Goal: Use online tool/utility: Utilize a website feature to perform a specific function

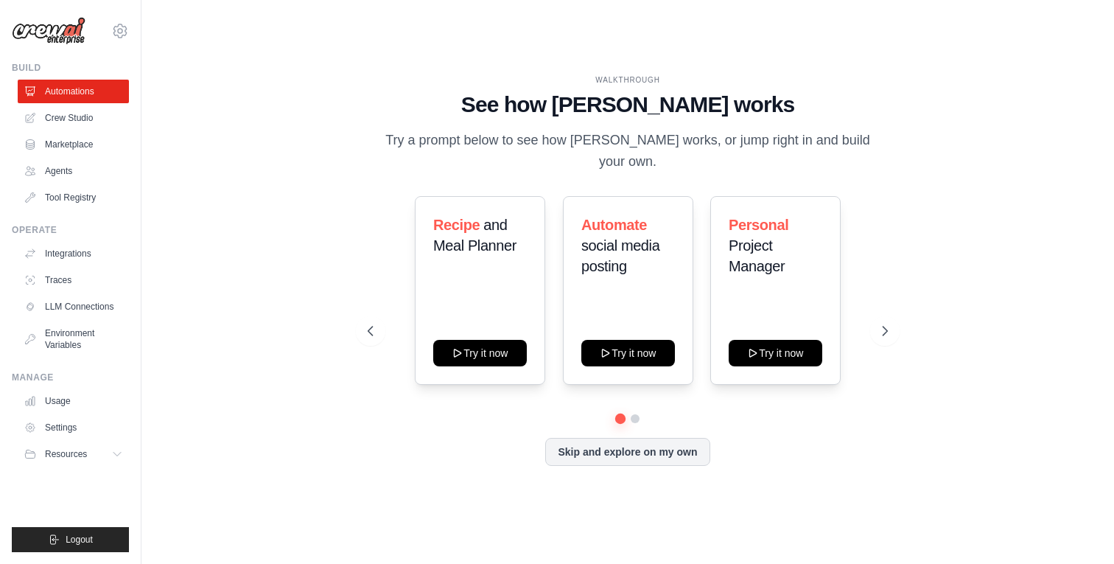
click at [228, 200] on div "WALKTHROUGH See how CrewAI works Try a prompt below to see how CrewAI works, or…" at bounding box center [627, 282] width 925 height 534
click at [639, 414] on div at bounding box center [628, 418] width 520 height 9
click at [634, 413] on button at bounding box center [635, 419] width 12 height 12
click at [623, 413] on button at bounding box center [620, 418] width 11 height 11
click at [293, 479] on div "WALKTHROUGH See how CrewAI works Try a prompt below to see how CrewAI works, or…" at bounding box center [627, 282] width 925 height 534
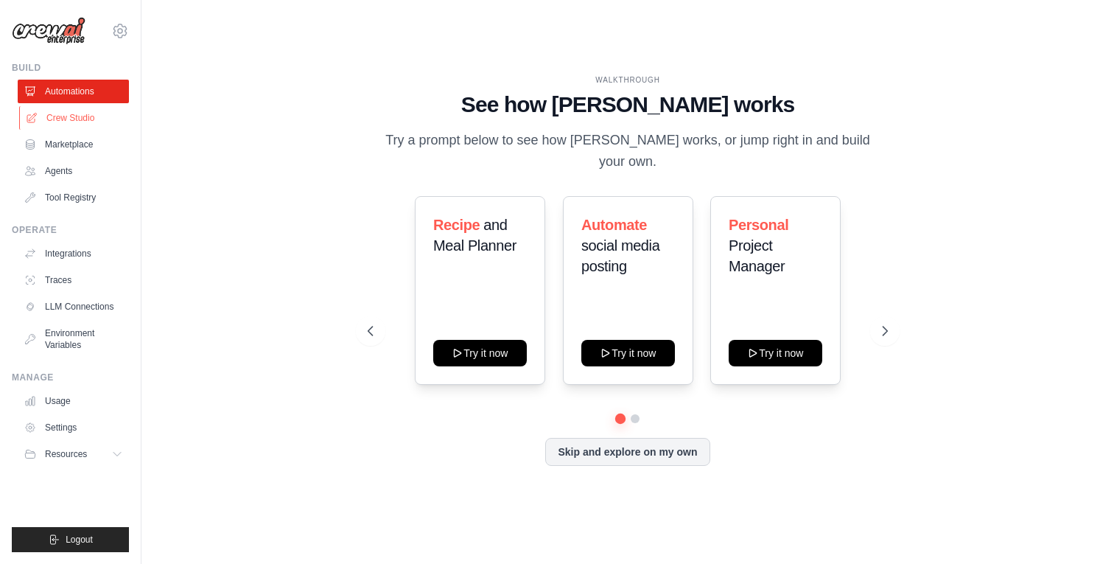
click at [52, 127] on link "Crew Studio" at bounding box center [74, 118] width 111 height 24
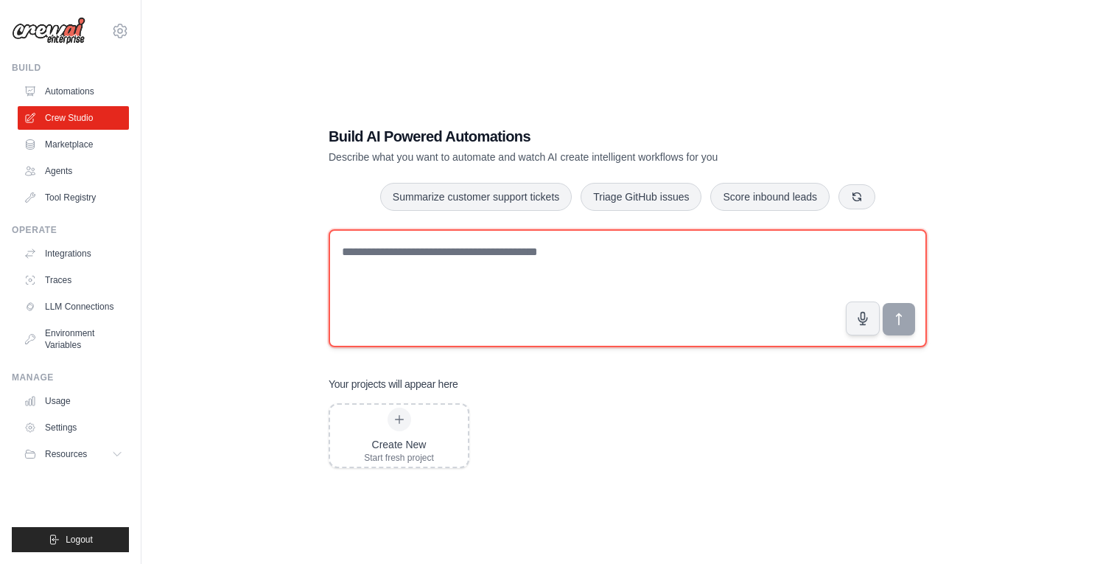
click at [502, 270] on textarea at bounding box center [628, 288] width 598 height 118
paste textarea "**********"
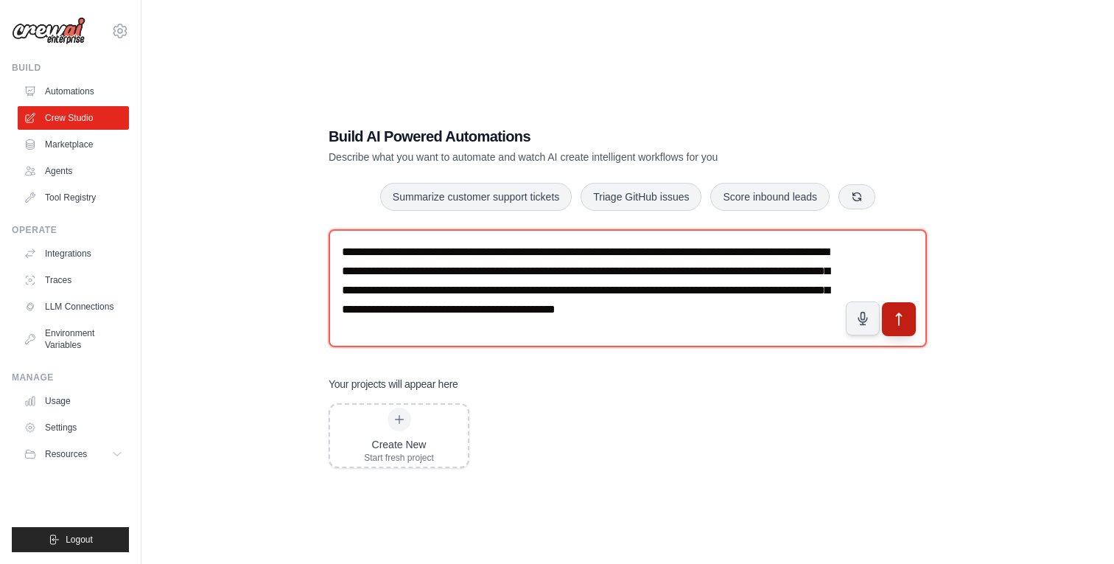
type textarea "**********"
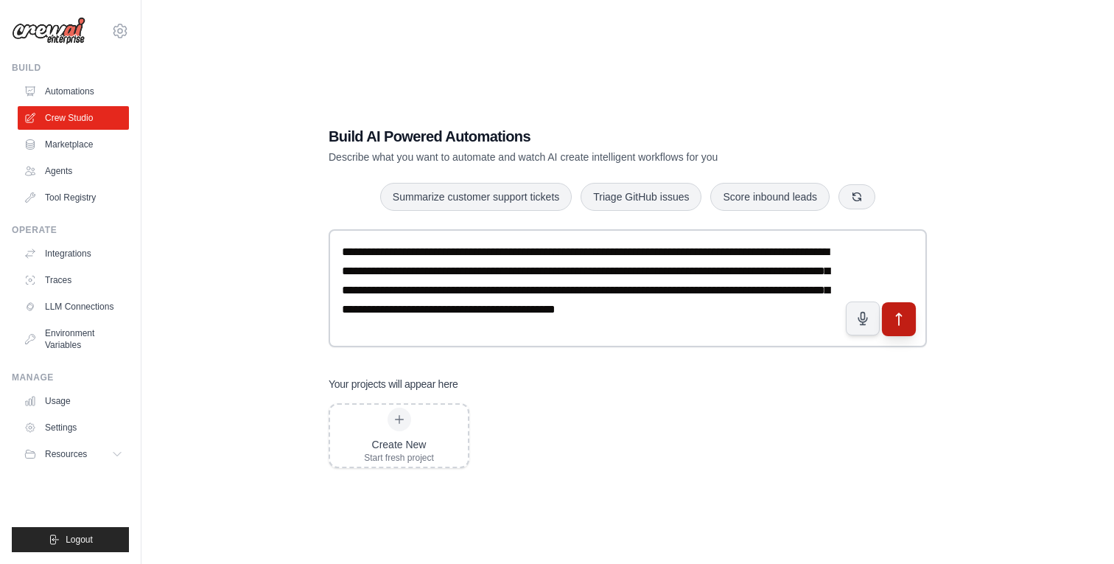
click at [910, 327] on button "submit" at bounding box center [899, 318] width 34 height 34
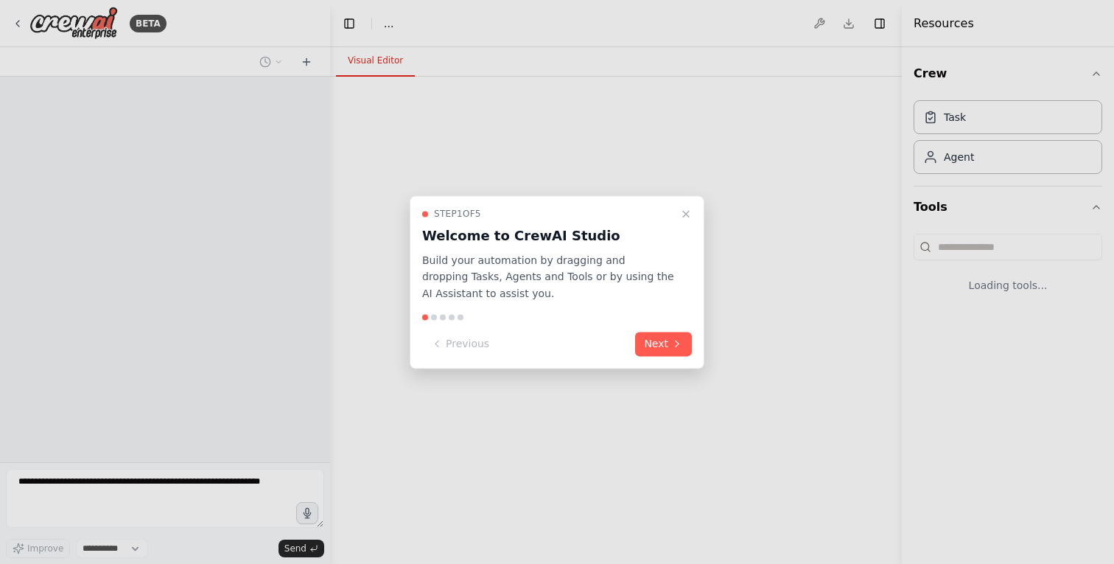
select select "****"
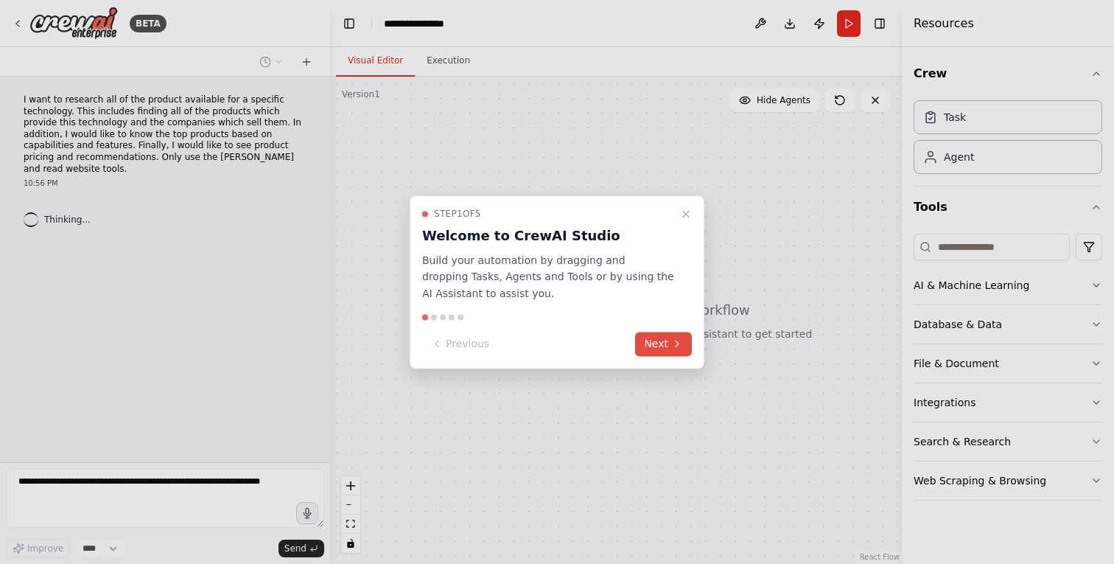
click at [665, 348] on button "Next" at bounding box center [663, 344] width 57 height 24
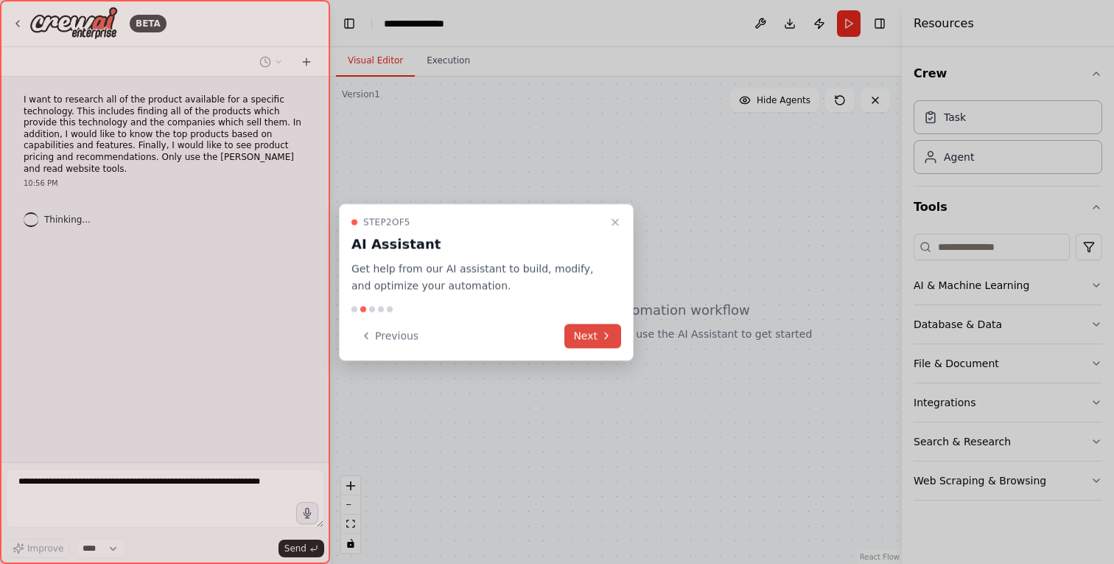
click at [606, 341] on button "Next" at bounding box center [592, 335] width 57 height 24
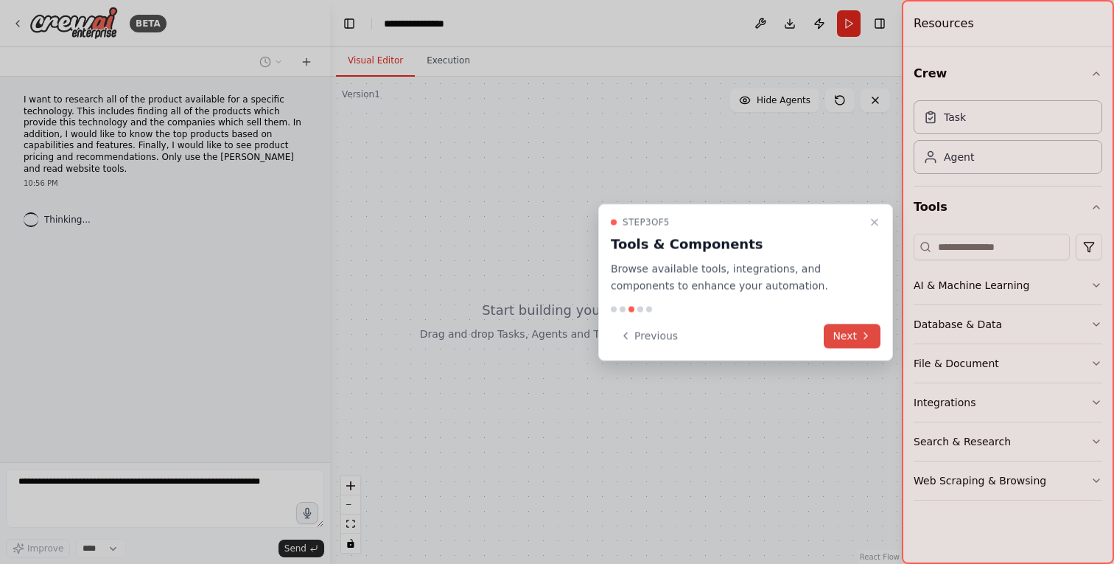
click at [876, 331] on button "Next" at bounding box center [852, 335] width 57 height 24
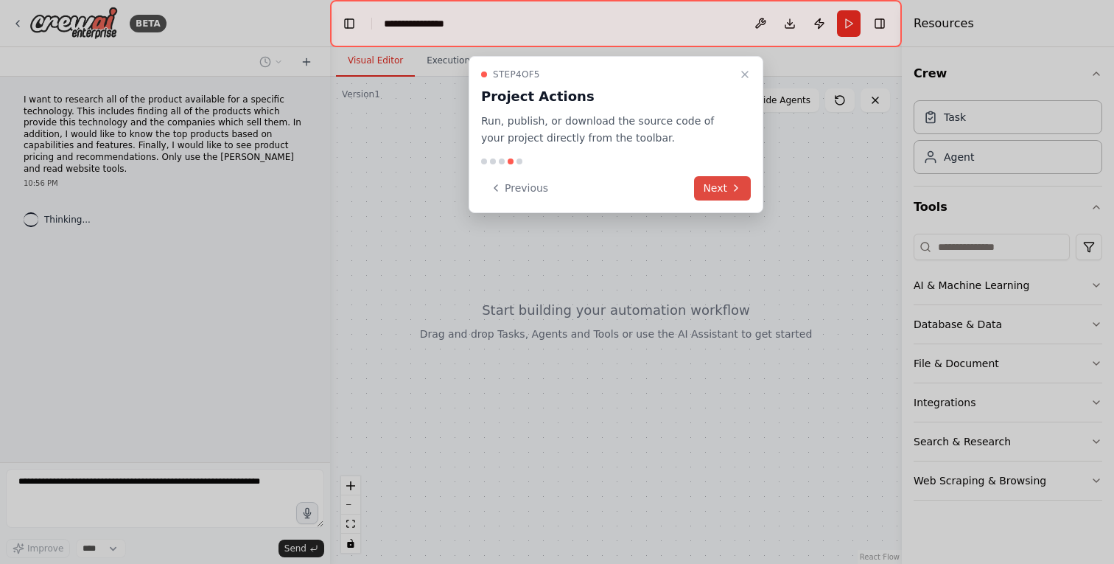
click at [726, 190] on button "Next" at bounding box center [722, 188] width 57 height 24
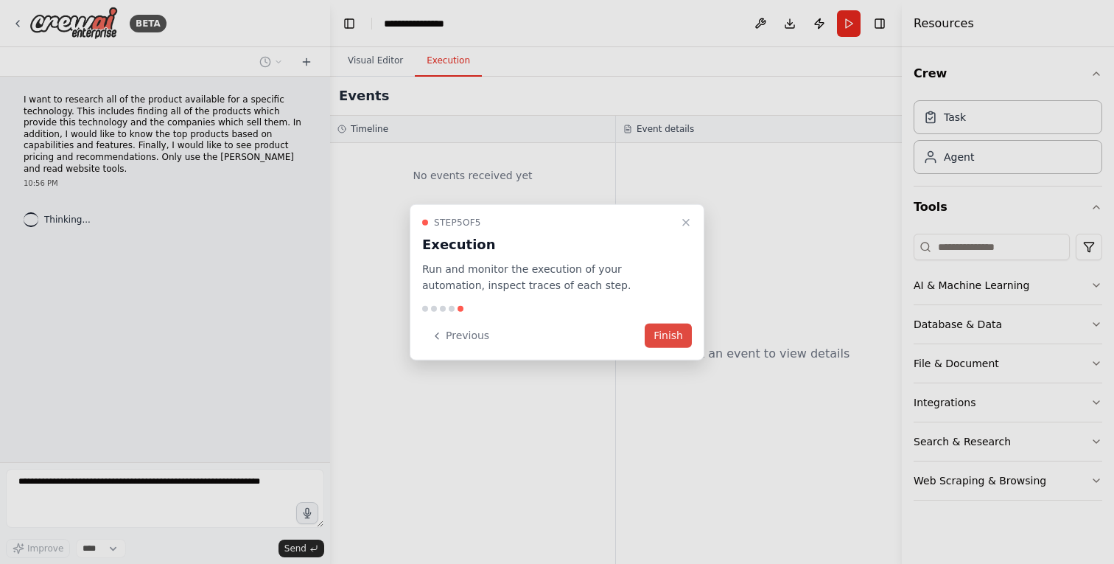
click at [679, 336] on button "Finish" at bounding box center [668, 335] width 47 height 24
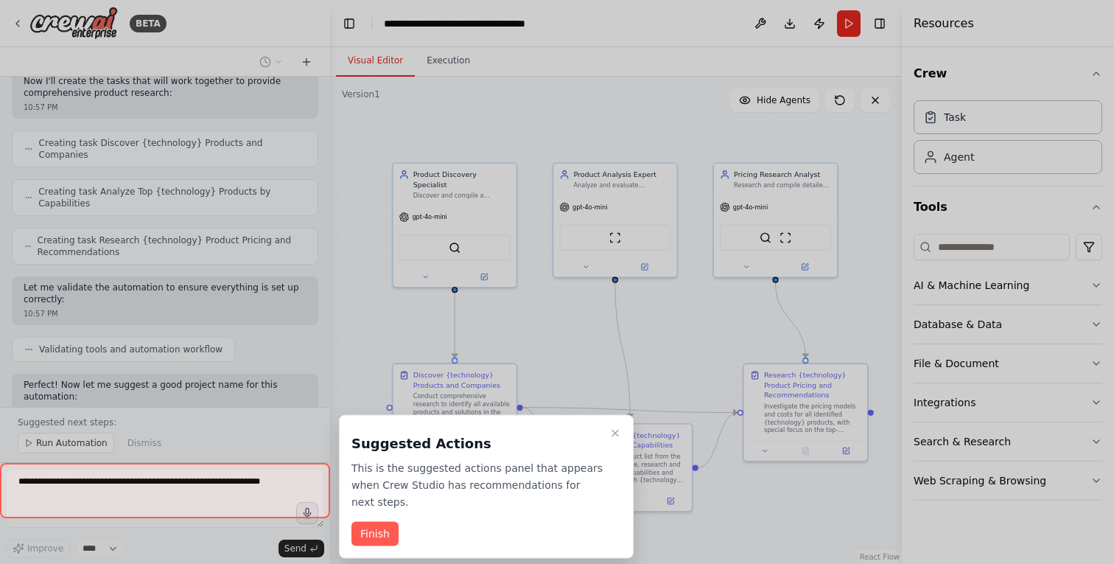
scroll to position [561, 0]
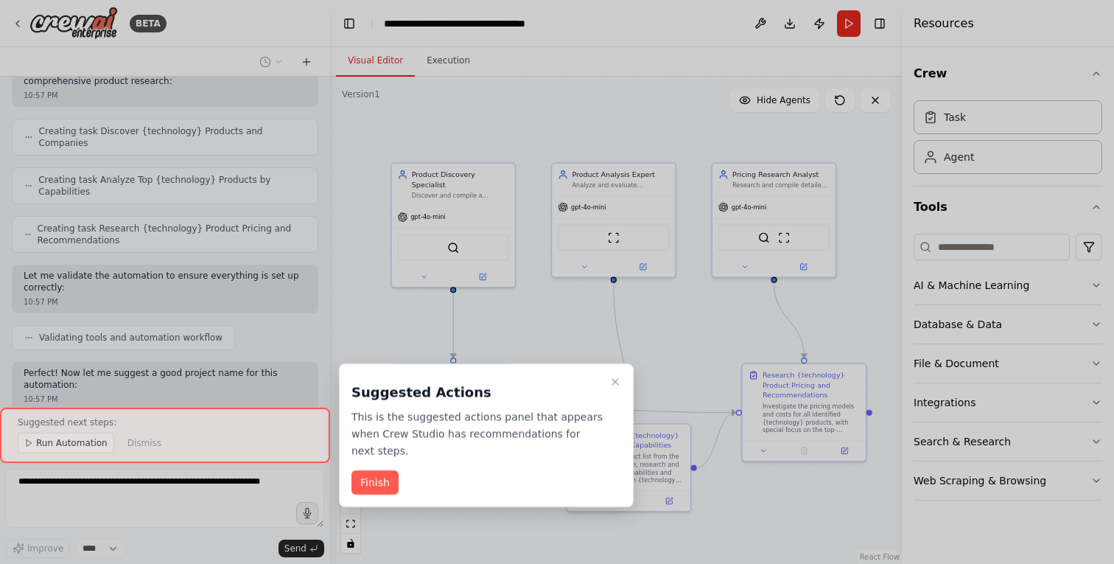
drag, startPoint x: 696, startPoint y: 417, endPoint x: 610, endPoint y: 356, distance: 105.1
click at [610, 356] on div "BETA I want to research all of the product available for a specific technology.…" at bounding box center [557, 282] width 1114 height 564
click at [369, 477] on button "Finish" at bounding box center [374, 482] width 47 height 24
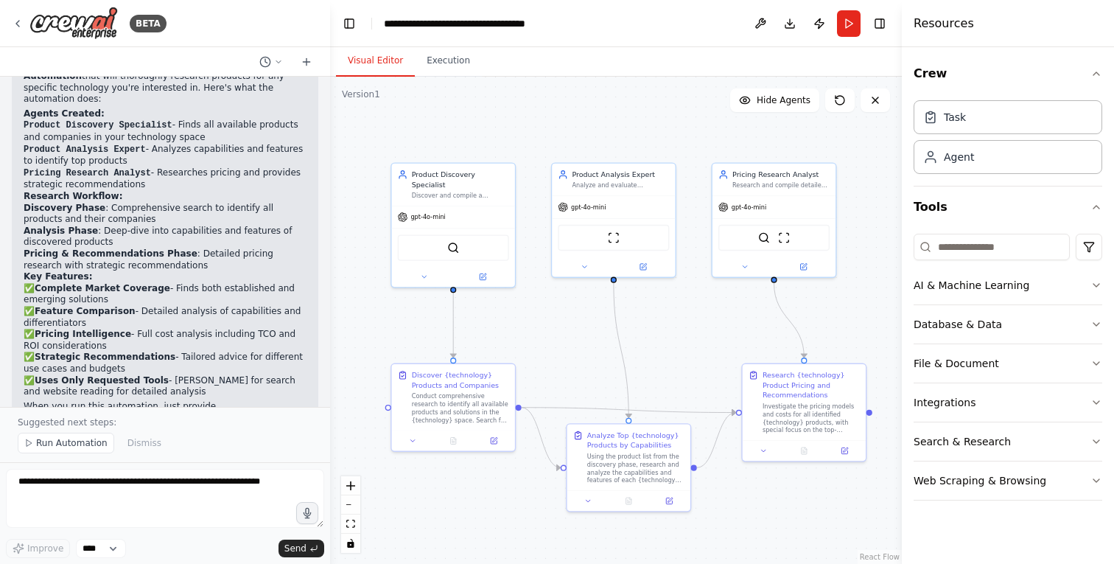
scroll to position [994, 0]
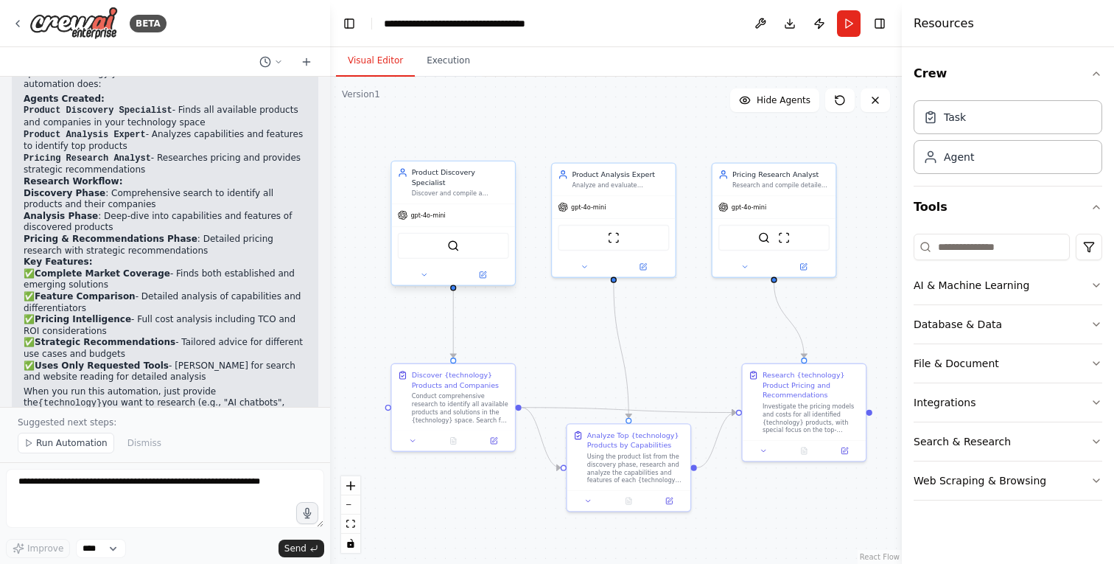
click at [449, 243] on div "SerperDevTool" at bounding box center [453, 246] width 111 height 26
click at [467, 237] on div "SerperDevTool" at bounding box center [453, 246] width 111 height 26
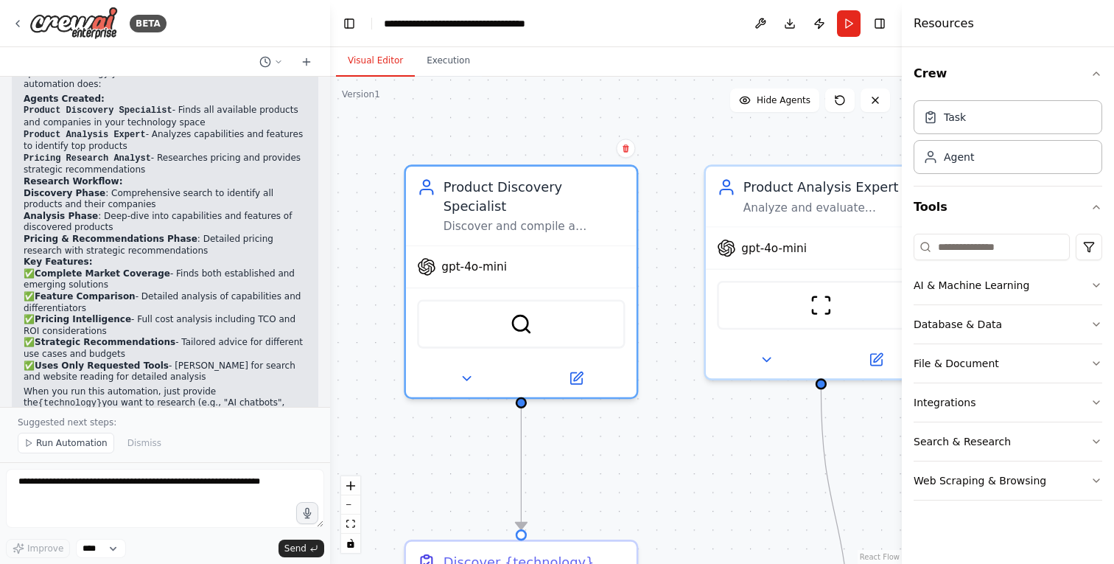
drag, startPoint x: 488, startPoint y: 311, endPoint x: 569, endPoint y: 387, distance: 111.0
click at [570, 388] on div ".deletable-edge-delete-btn { width: 20px; height: 20px; border: 0px solid #ffff…" at bounding box center [616, 320] width 572 height 487
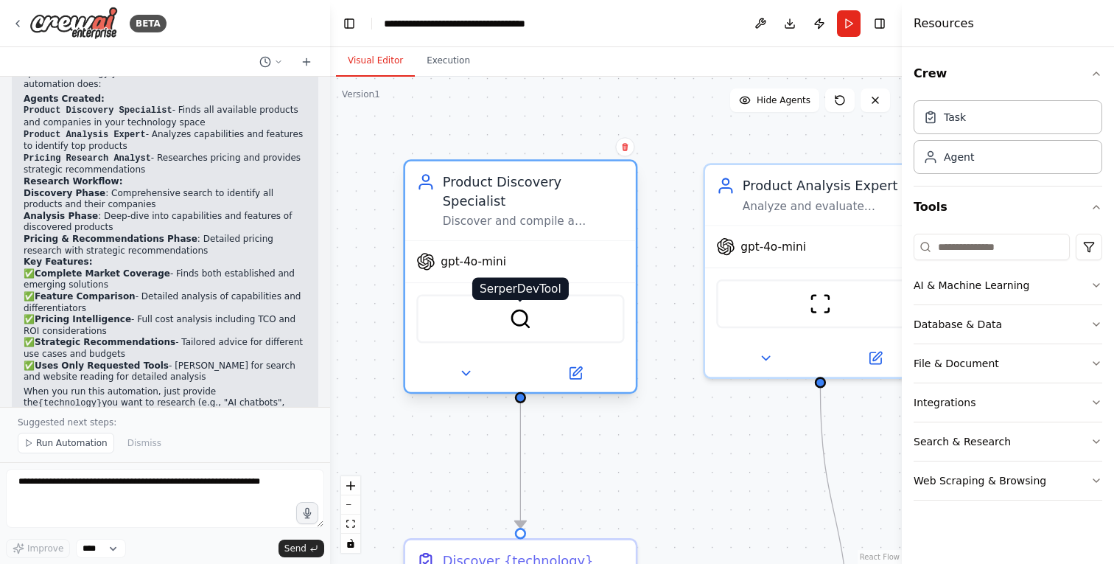
click at [527, 307] on img at bounding box center [520, 318] width 23 height 23
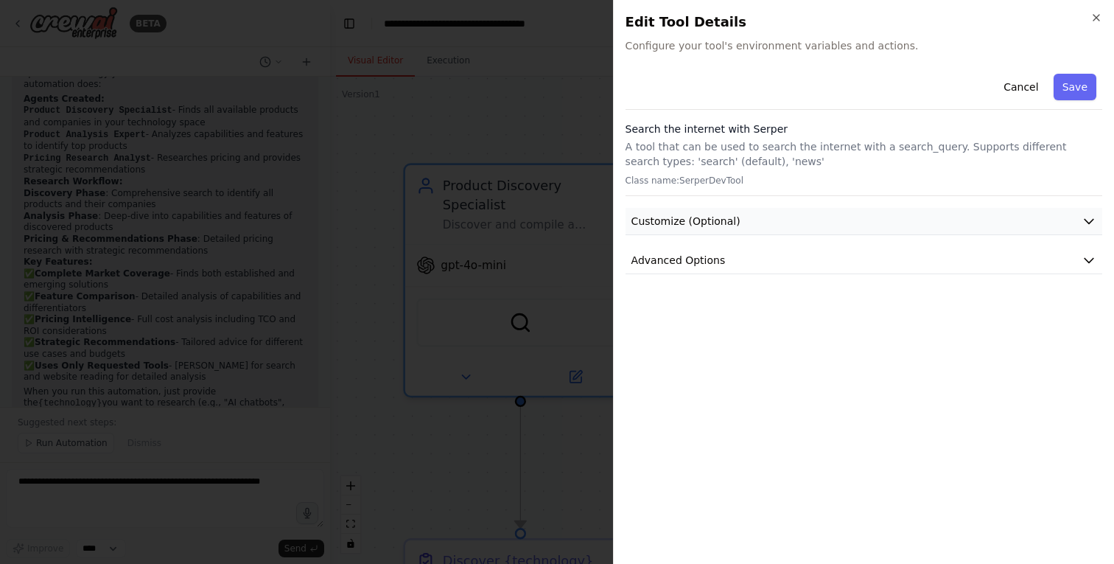
click at [716, 221] on span "Customize (Optional)" at bounding box center [685, 221] width 109 height 15
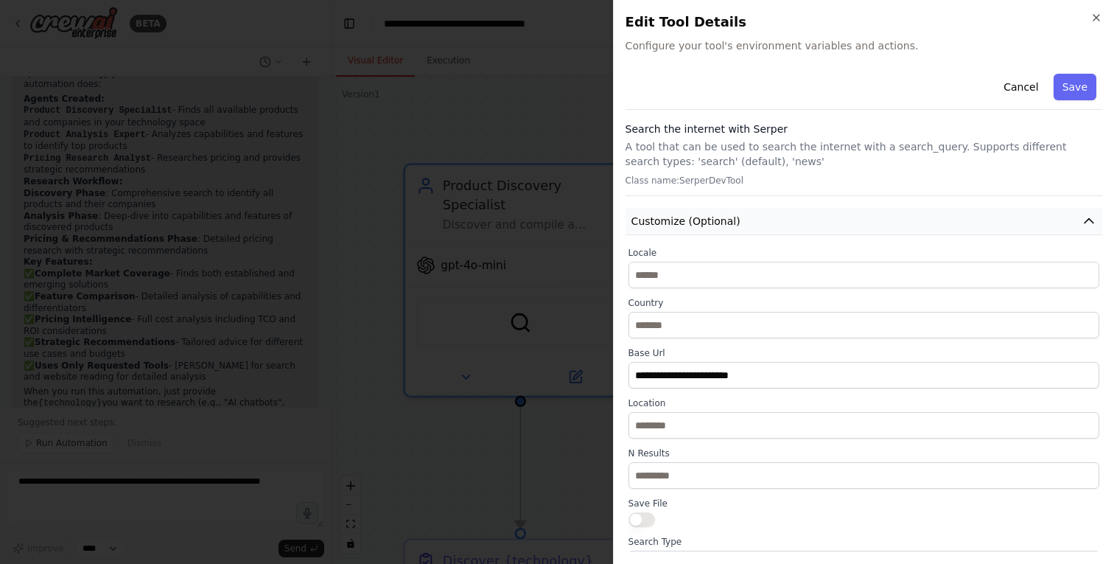
click at [716, 221] on span "Customize (Optional)" at bounding box center [685, 221] width 109 height 15
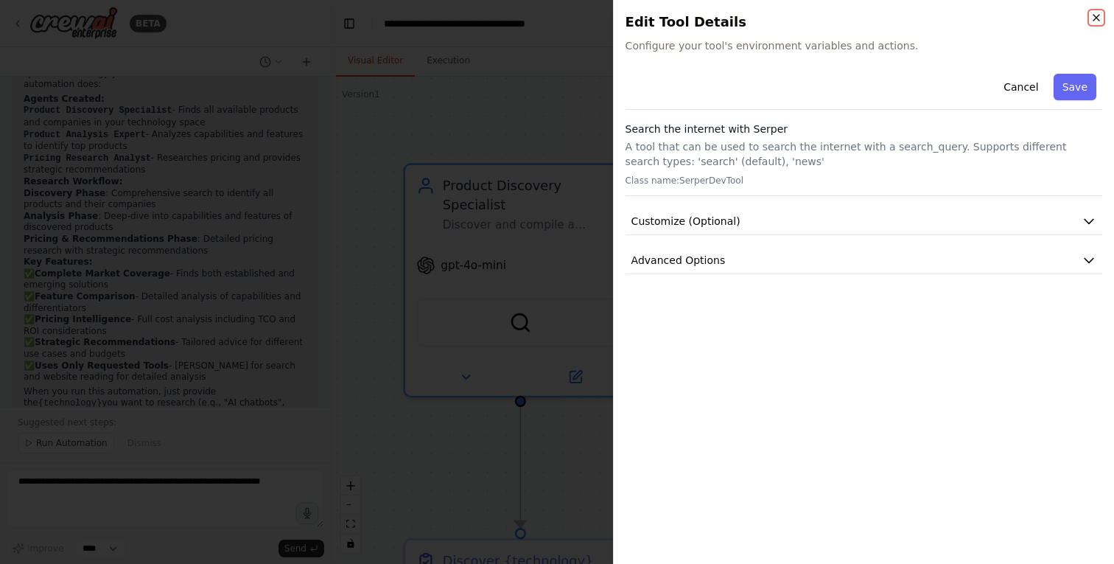
click at [1095, 21] on icon "button" at bounding box center [1096, 18] width 12 height 12
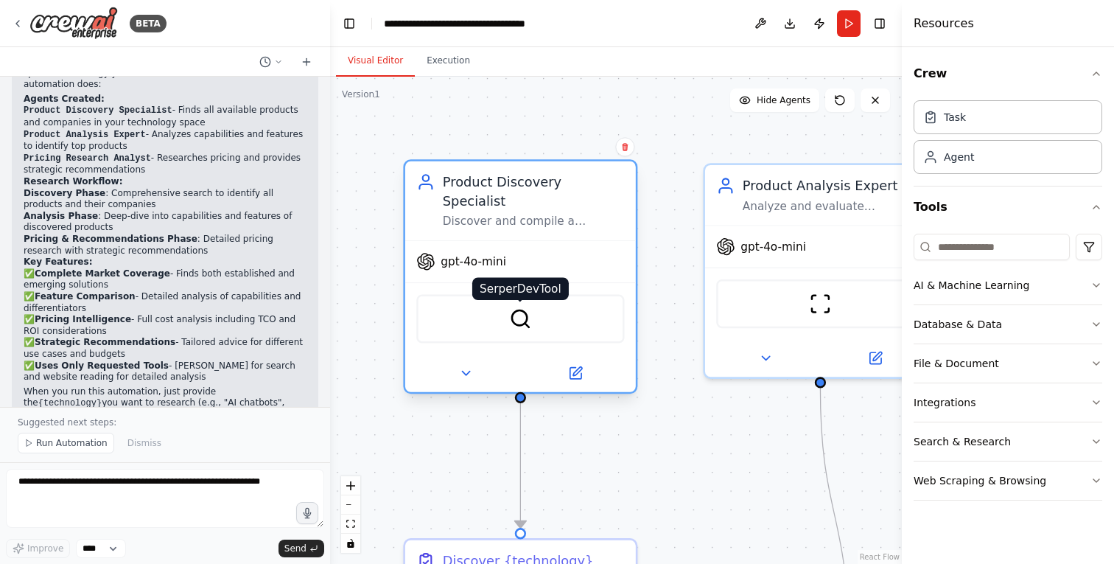
click at [510, 307] on img at bounding box center [520, 318] width 23 height 23
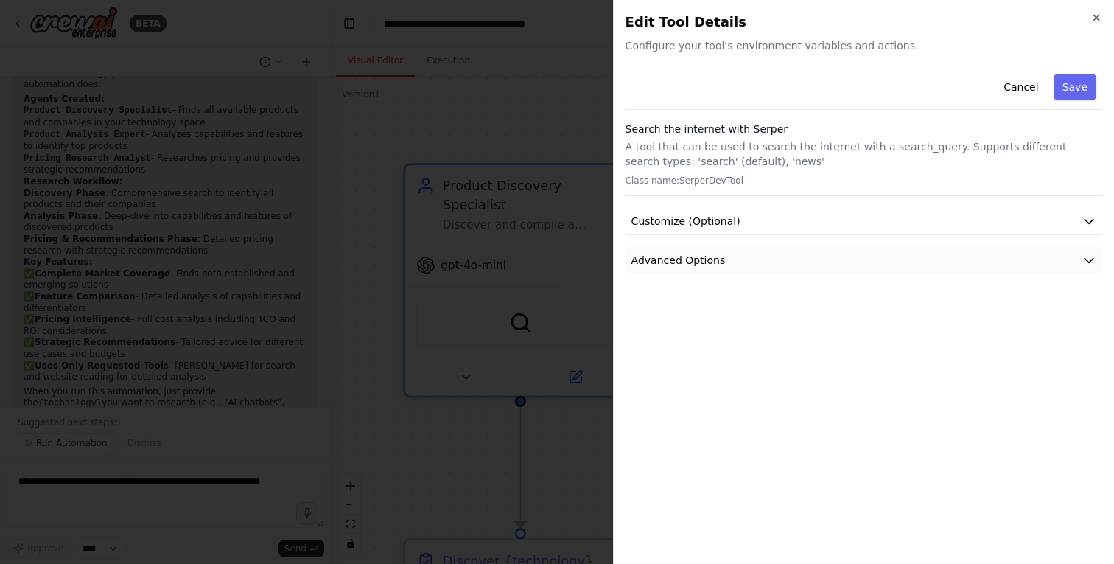
click at [722, 259] on button "Advanced Options" at bounding box center [864, 260] width 477 height 27
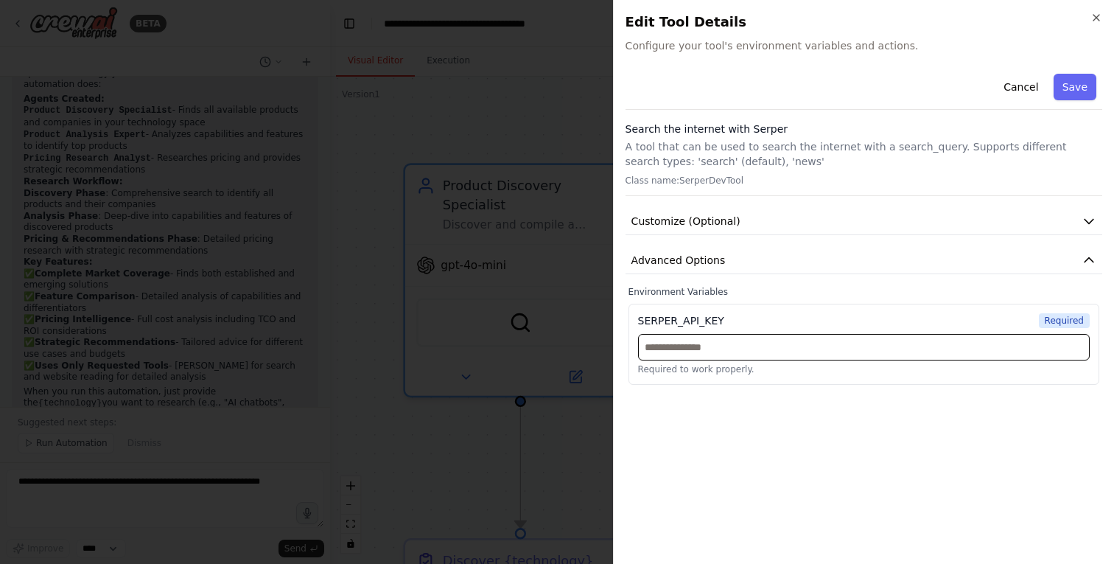
click at [700, 342] on input "text" at bounding box center [864, 347] width 452 height 27
paste input "**********"
type input "**********"
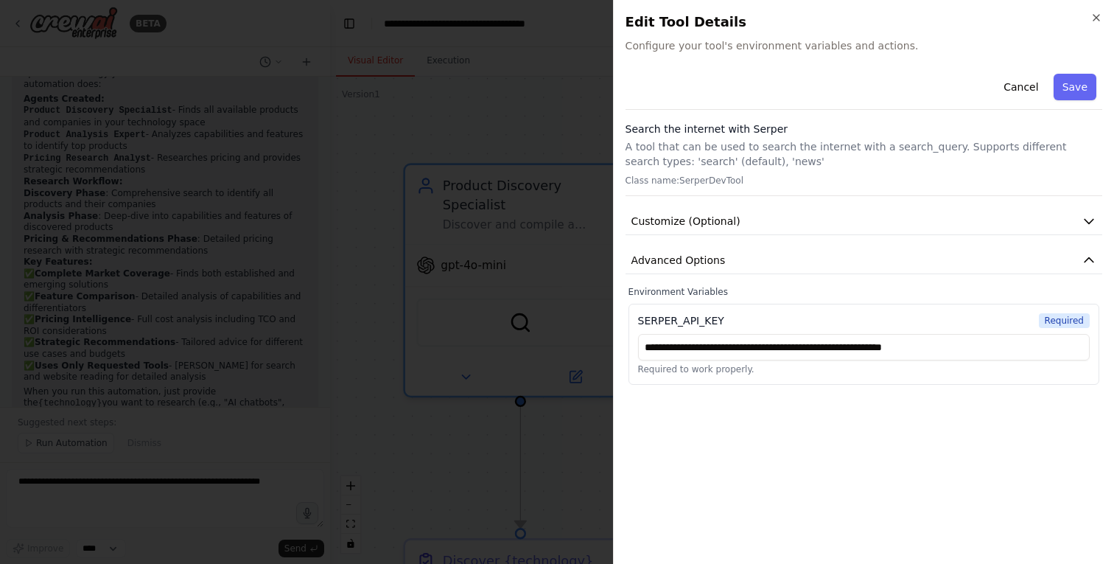
click at [852, 440] on div "**********" at bounding box center [864, 310] width 477 height 484
click at [1068, 80] on button "Save" at bounding box center [1075, 87] width 43 height 27
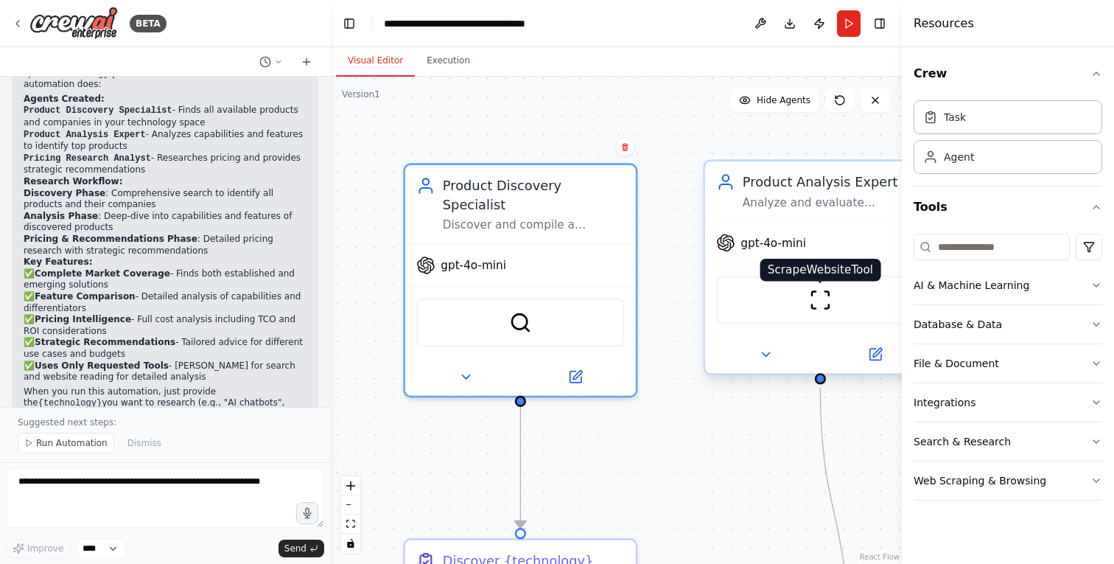
click at [822, 293] on img at bounding box center [820, 300] width 23 height 23
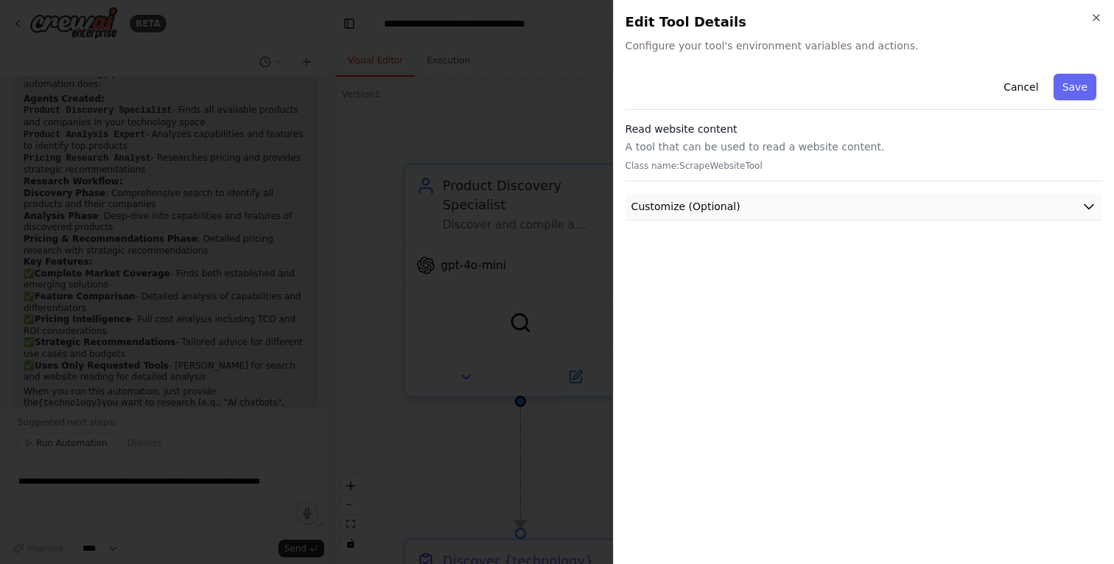
click at [763, 212] on button "Customize (Optional)" at bounding box center [864, 206] width 477 height 27
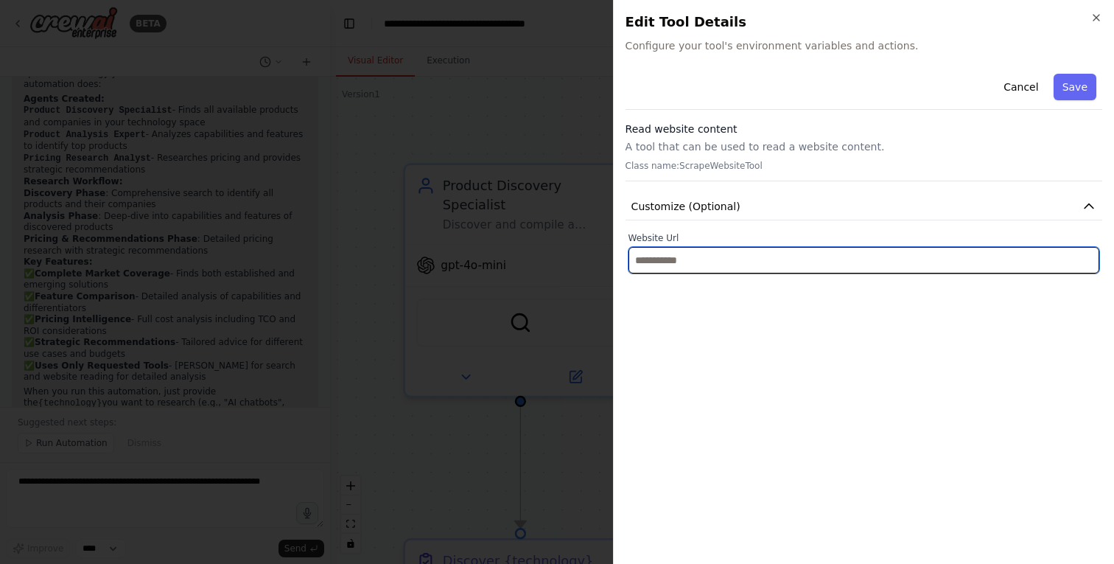
click at [718, 266] on input "text" at bounding box center [864, 260] width 471 height 27
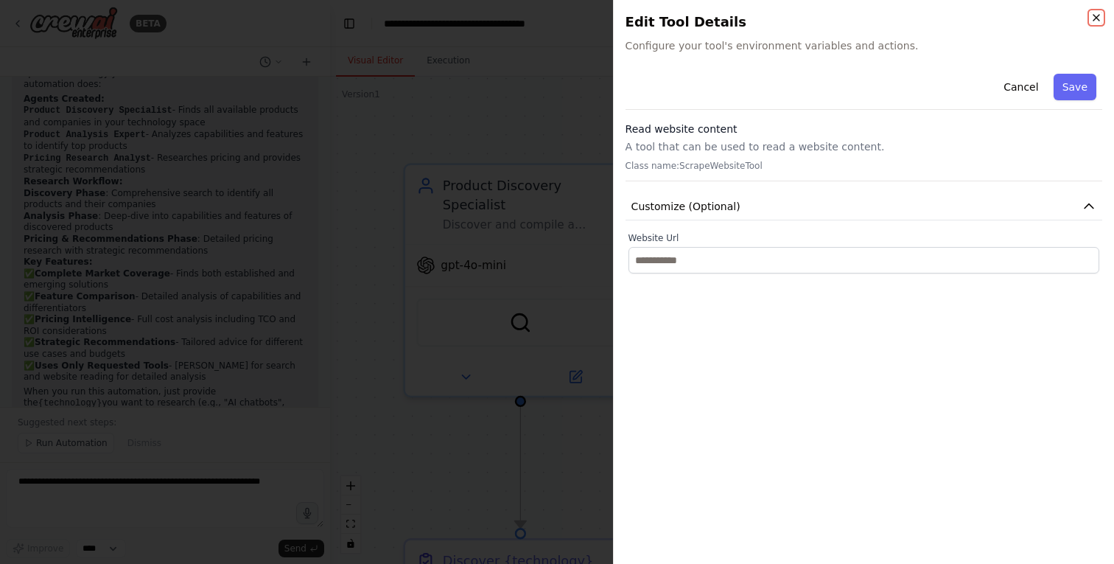
click at [1091, 19] on icon "button" at bounding box center [1096, 18] width 12 height 12
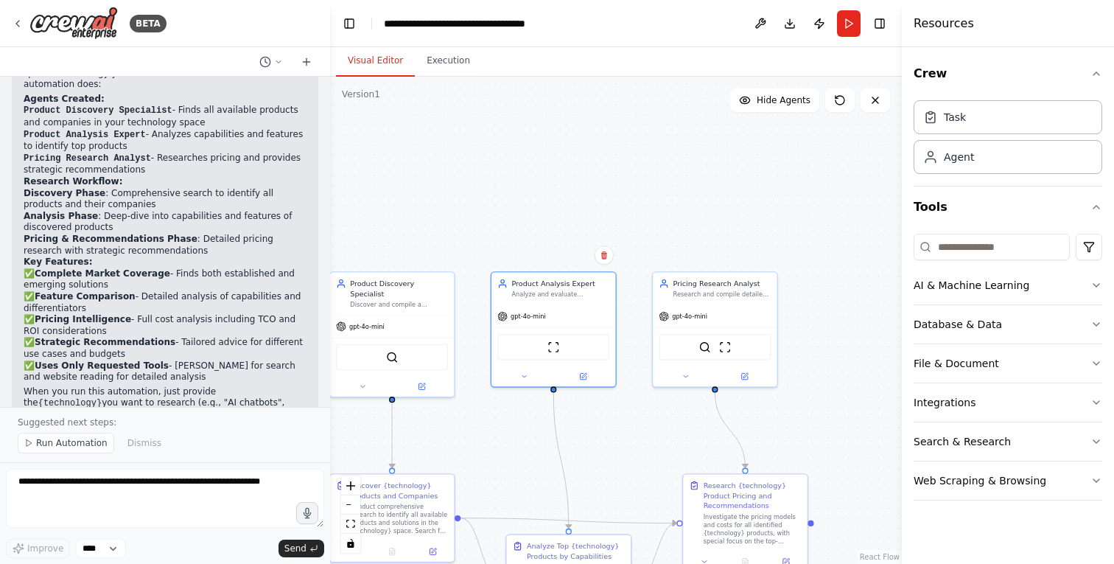
drag, startPoint x: 706, startPoint y: 397, endPoint x: 492, endPoint y: 396, distance: 213.7
click at [492, 396] on div ".deletable-edge-delete-btn { width: 20px; height: 20px; border: 0px solid #ffff…" at bounding box center [616, 320] width 572 height 487
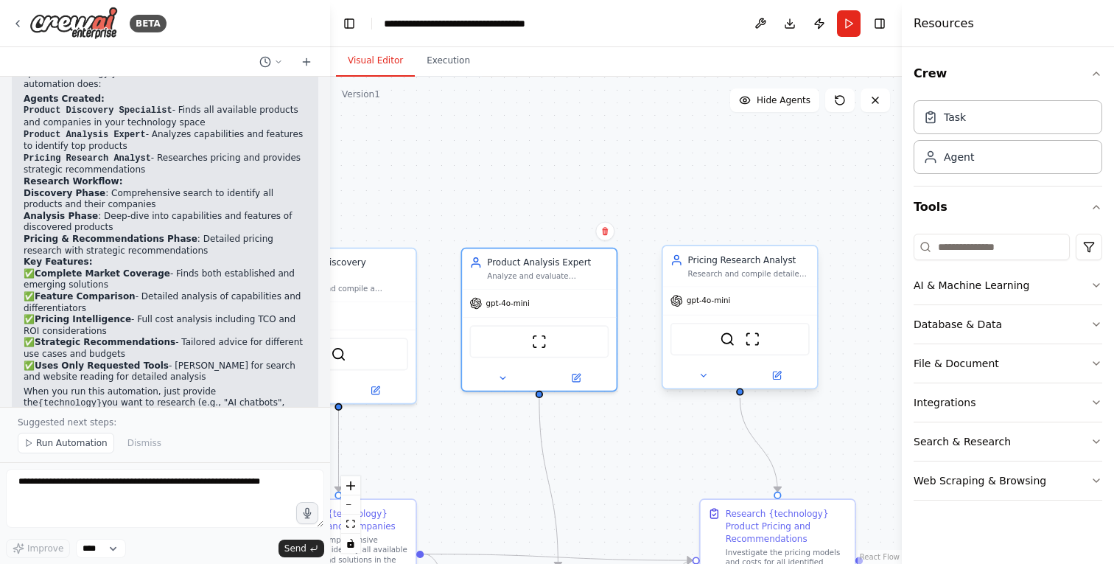
click at [742, 335] on div "SerperDevTool ScrapeWebsiteTool" at bounding box center [740, 339] width 139 height 32
click at [724, 344] on img at bounding box center [727, 339] width 15 height 15
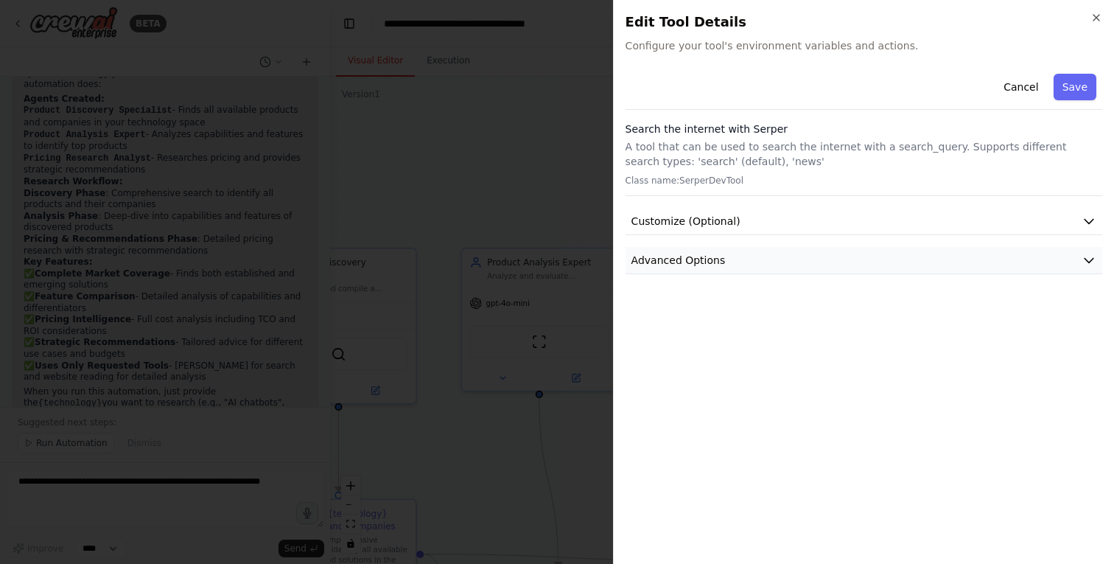
click at [754, 252] on button "Advanced Options" at bounding box center [864, 260] width 477 height 27
click at [752, 232] on button "Customize (Optional)" at bounding box center [864, 221] width 477 height 27
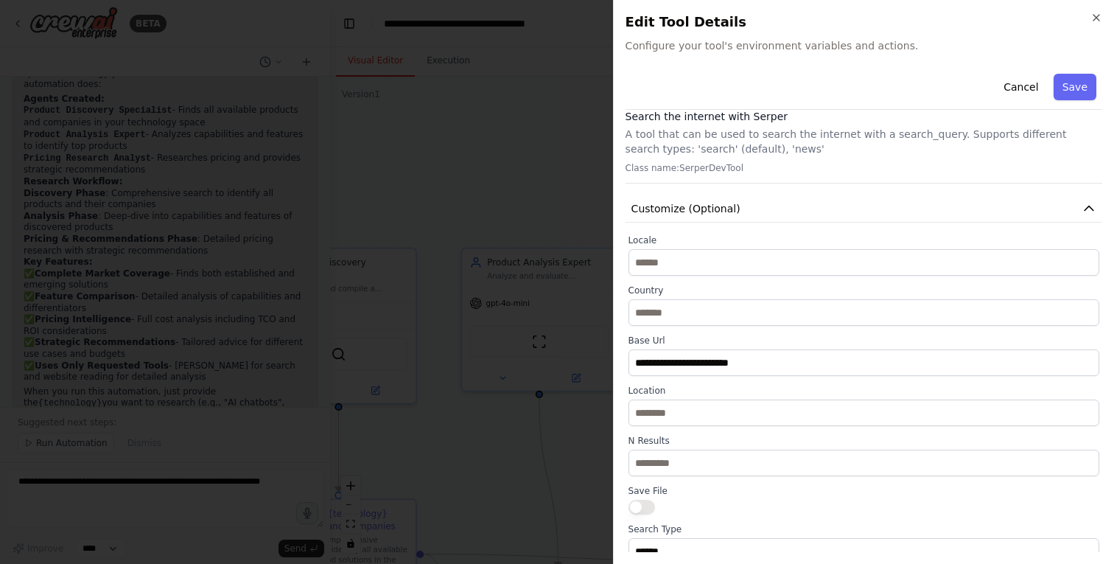
scroll to position [0, 0]
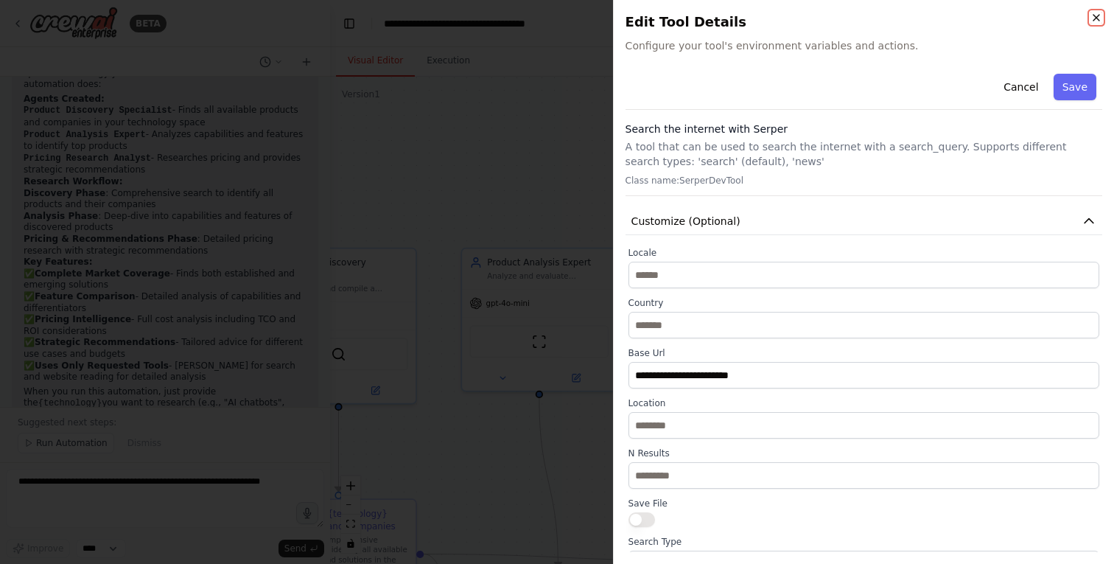
click at [1098, 15] on icon "button" at bounding box center [1096, 18] width 6 height 6
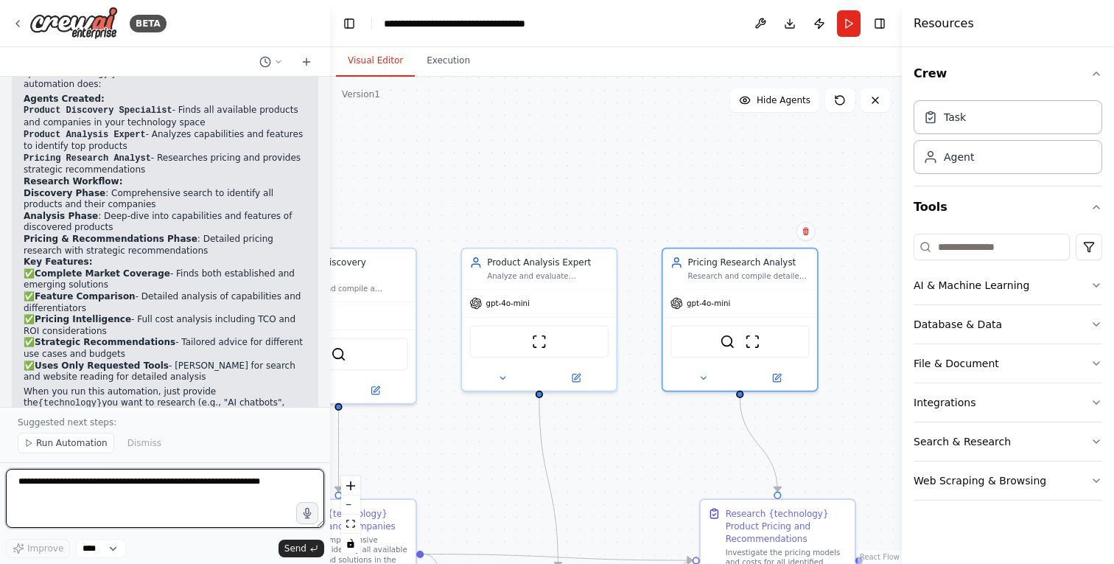
click at [130, 488] on textarea at bounding box center [165, 498] width 318 height 59
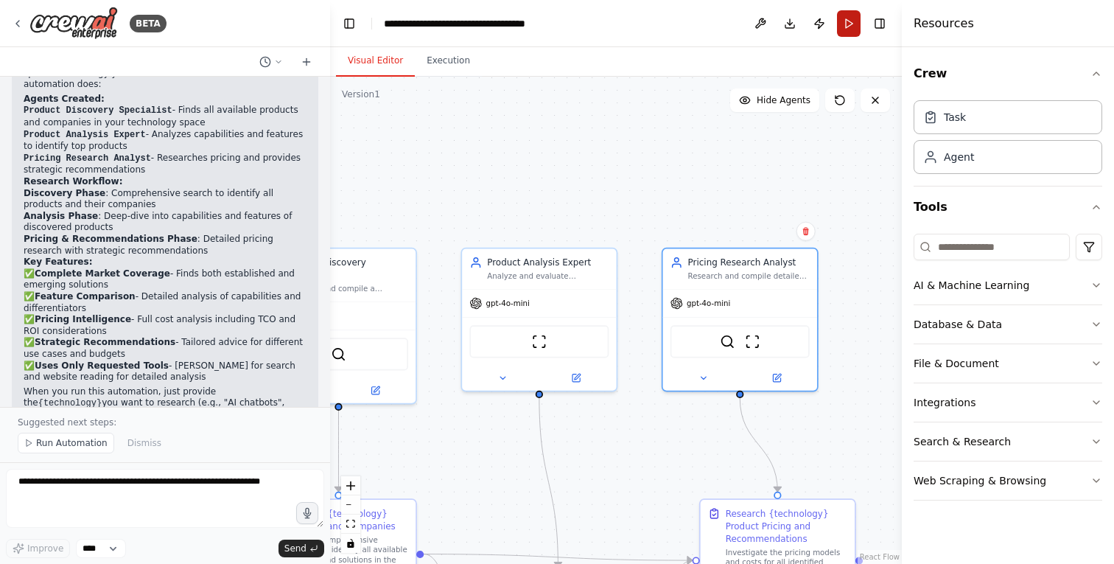
click at [852, 26] on button "Run" at bounding box center [849, 23] width 24 height 27
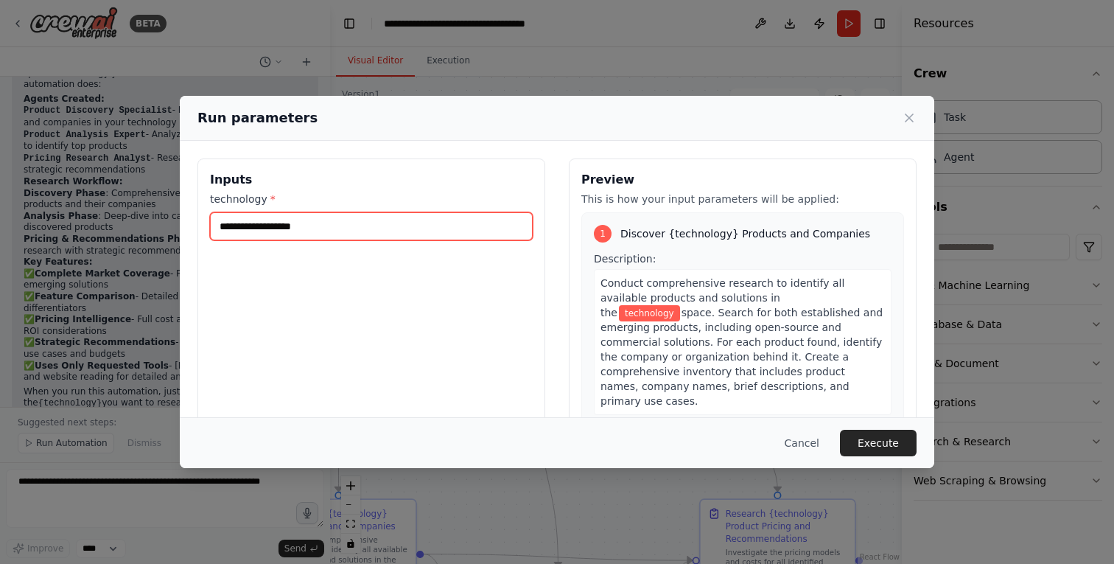
click at [308, 224] on input "technology *" at bounding box center [371, 226] width 323 height 28
type input "**********"
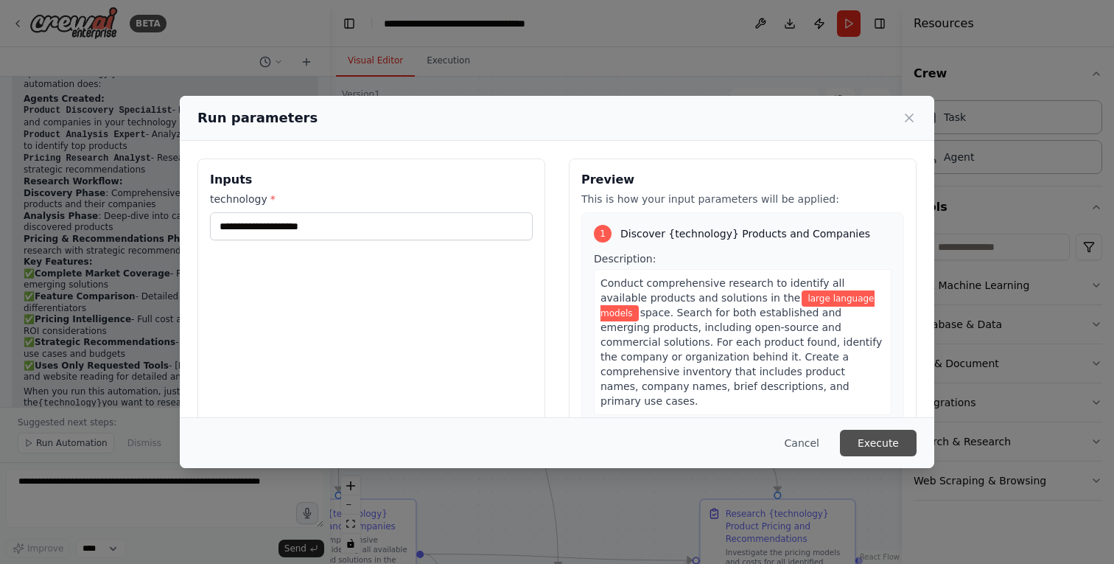
click at [870, 433] on button "Execute" at bounding box center [878, 443] width 77 height 27
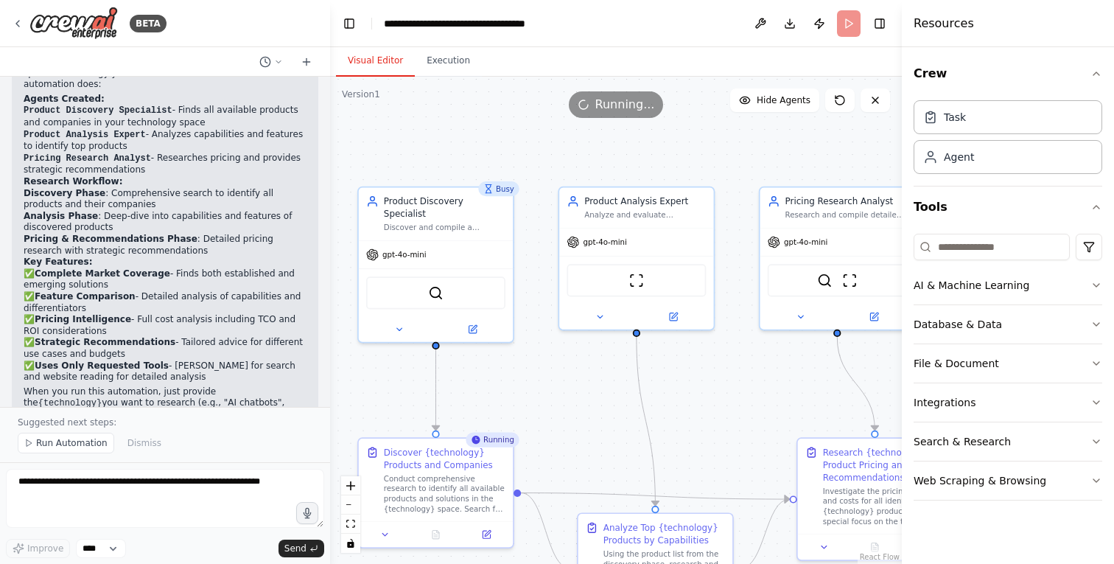
drag, startPoint x: 499, startPoint y: 470, endPoint x: 597, endPoint y: 409, distance: 115.5
click at [597, 409] on div ".deletable-edge-delete-btn { width: 20px; height: 20px; border: 0px solid #ffff…" at bounding box center [616, 320] width 572 height 487
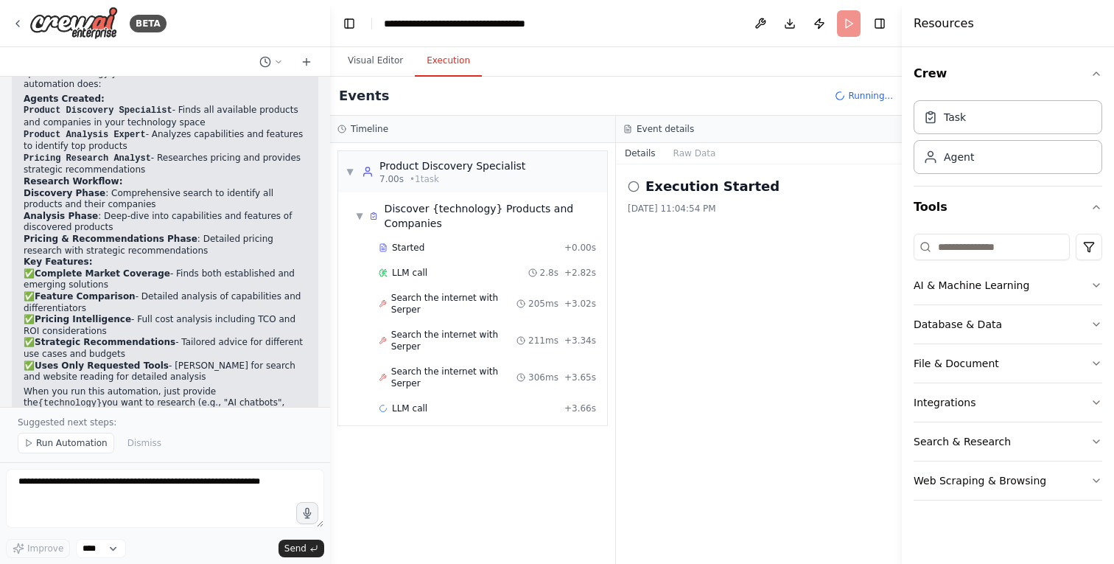
click at [456, 61] on button "Execution" at bounding box center [448, 61] width 67 height 31
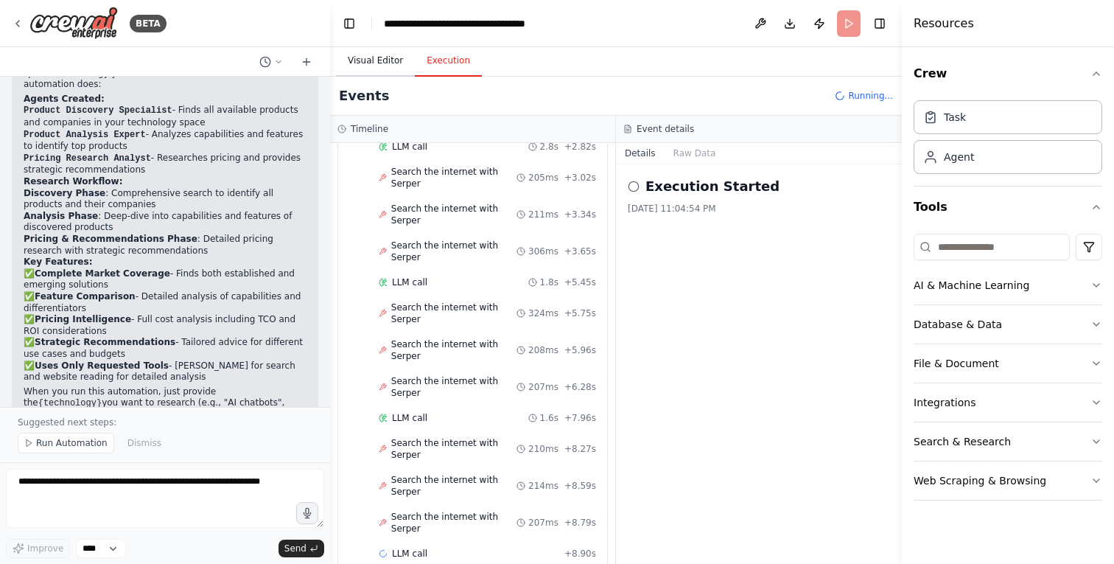
scroll to position [151, 0]
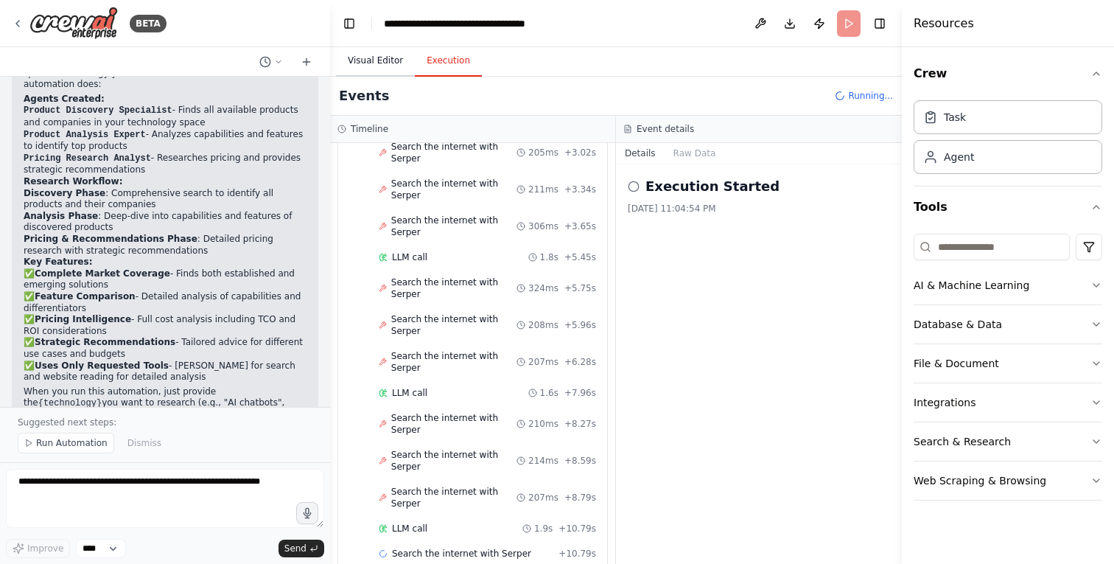
click at [371, 66] on button "Visual Editor" at bounding box center [375, 61] width 79 height 31
click at [449, 57] on button "Execution" at bounding box center [448, 61] width 67 height 31
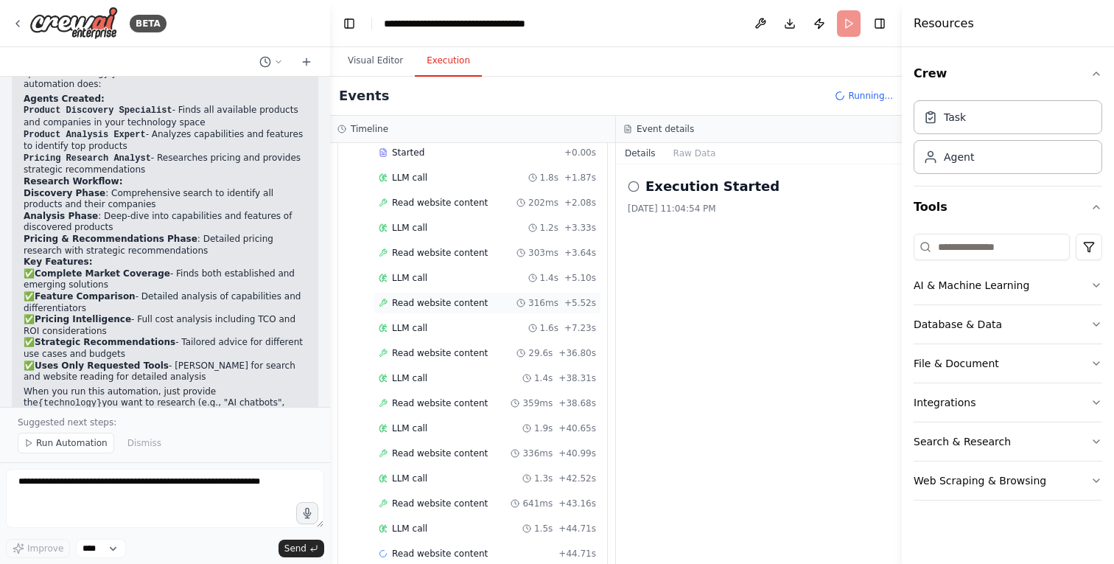
scroll to position [1243, 0]
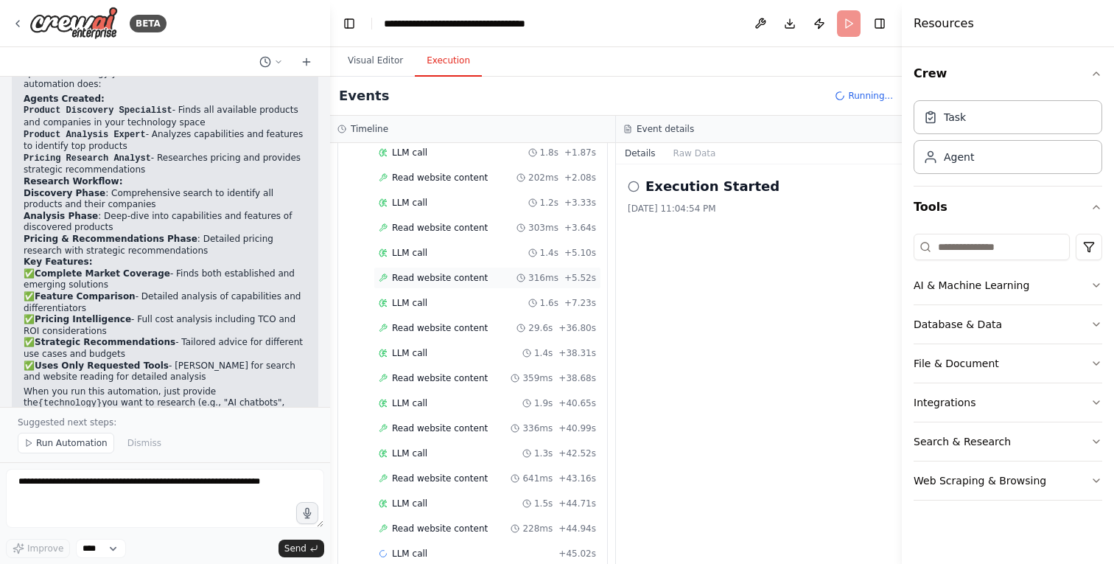
click at [419, 267] on div "Read website content 316ms + 5.52s" at bounding box center [488, 278] width 228 height 22
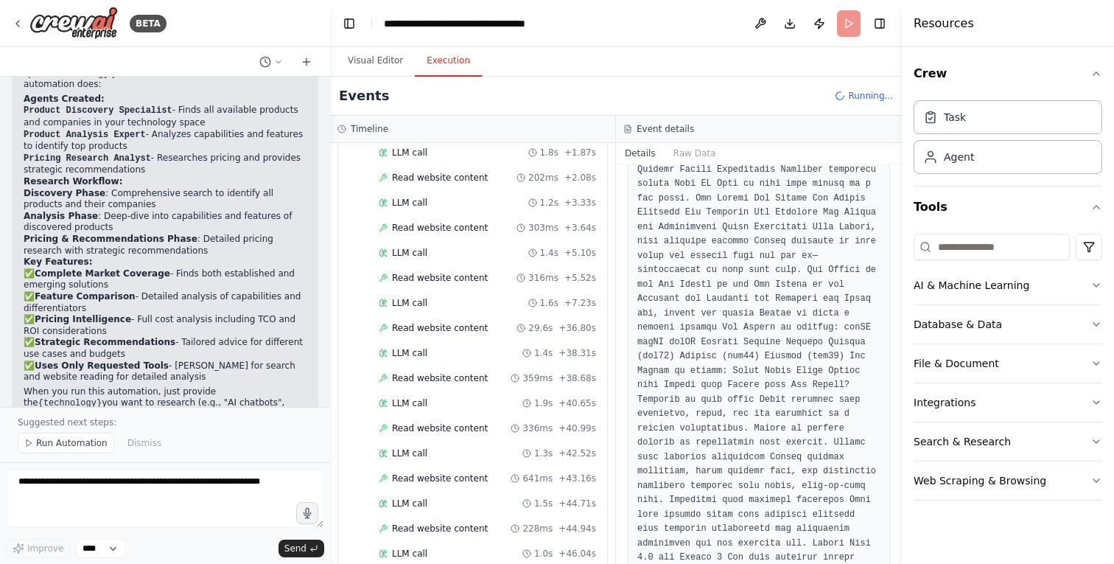
scroll to position [0, 0]
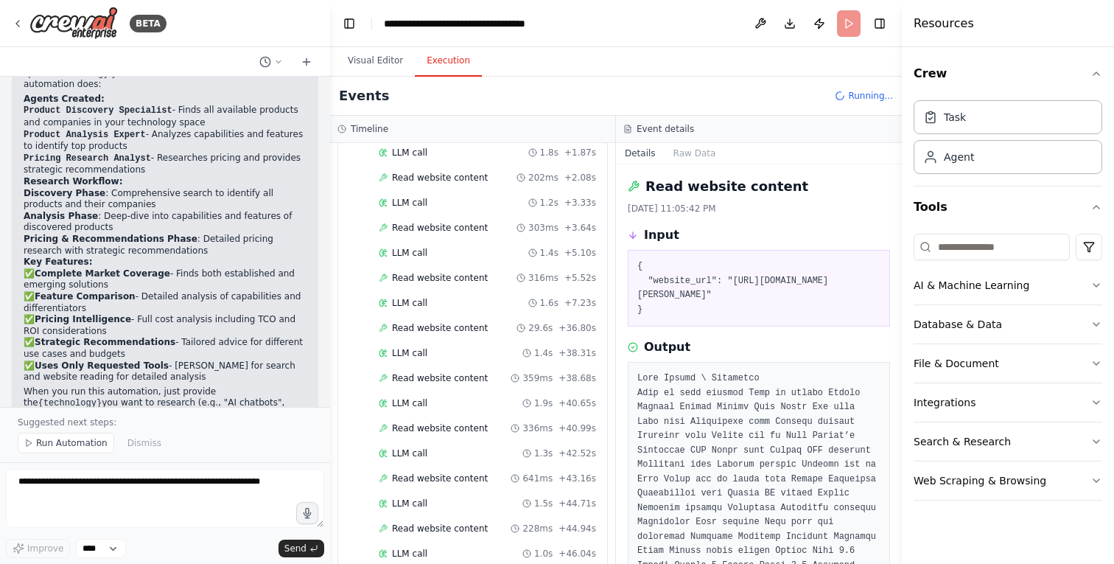
click at [780, 217] on div "Read website content 8/30/2025, 11:05:42 PM Input { "website_url": "https://www…" at bounding box center [759, 363] width 286 height 399
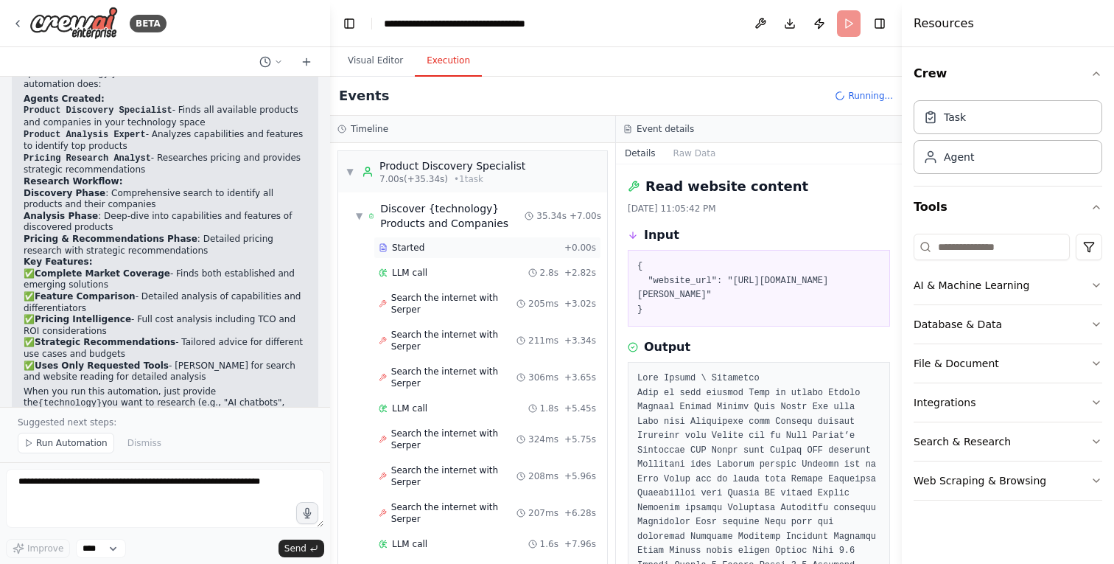
click at [449, 245] on div "Started" at bounding box center [469, 248] width 180 height 12
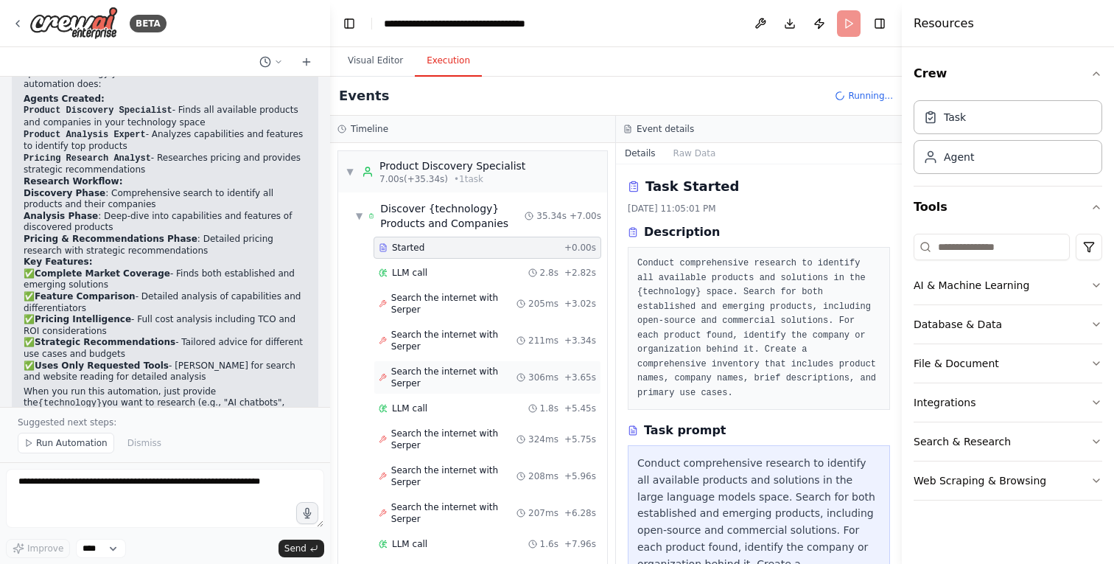
click at [437, 365] on span "Search the internet with Serper" at bounding box center [453, 377] width 125 height 24
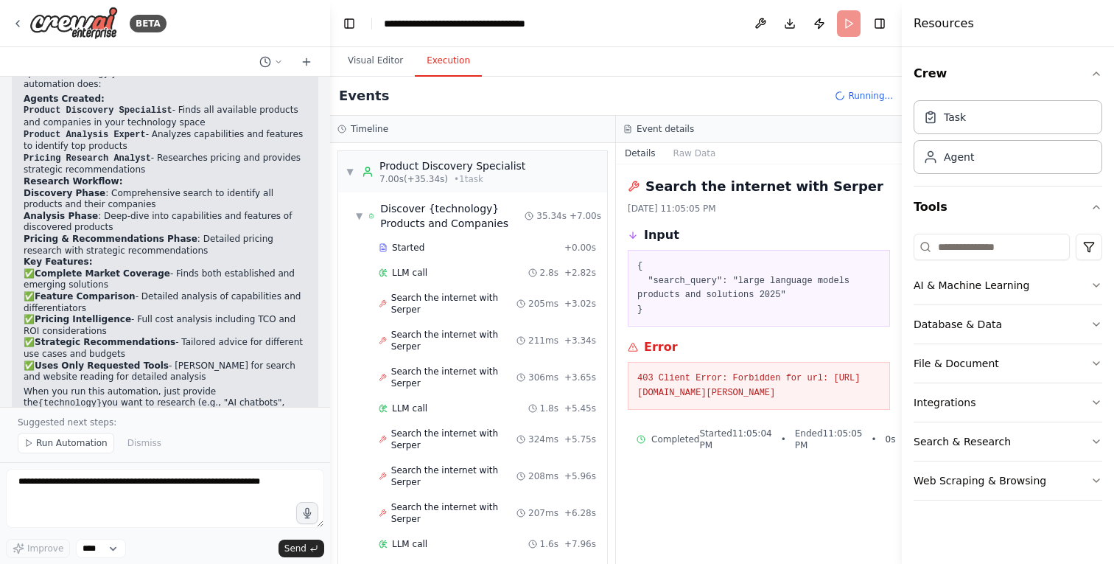
click at [710, 392] on pre "403 Client Error: Forbidden for url: https://google.serper.dev/search" at bounding box center [758, 385] width 243 height 29
click at [732, 392] on pre "403 Client Error: Forbidden for url: https://google.serper.dev/search" at bounding box center [758, 385] width 243 height 29
click at [756, 392] on pre "403 Client Error: Forbidden for url: https://google.serper.dev/search" at bounding box center [758, 385] width 243 height 29
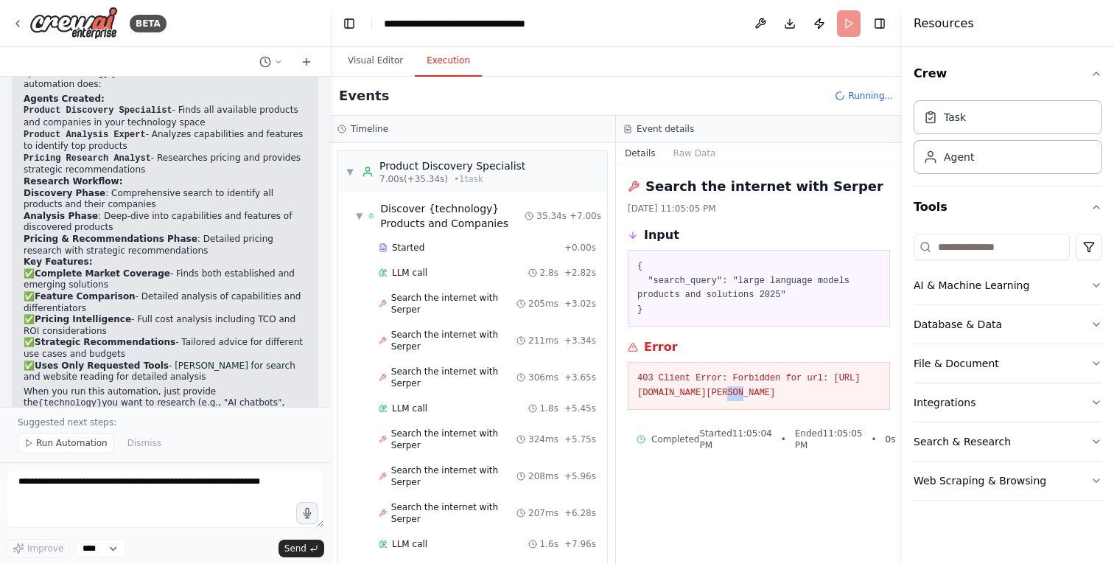
click at [756, 392] on pre "403 Client Error: Forbidden for url: https://google.serper.dev/search" at bounding box center [758, 385] width 243 height 29
click at [802, 392] on pre "403 Client Error: Forbidden for url: https://google.serper.dev/search" at bounding box center [758, 385] width 243 height 29
click at [783, 393] on pre "403 Client Error: Forbidden for url: https://google.serper.dev/search" at bounding box center [758, 385] width 243 height 29
click at [424, 459] on div "Search the internet with Serper 208ms + 5.96s" at bounding box center [488, 476] width 228 height 34
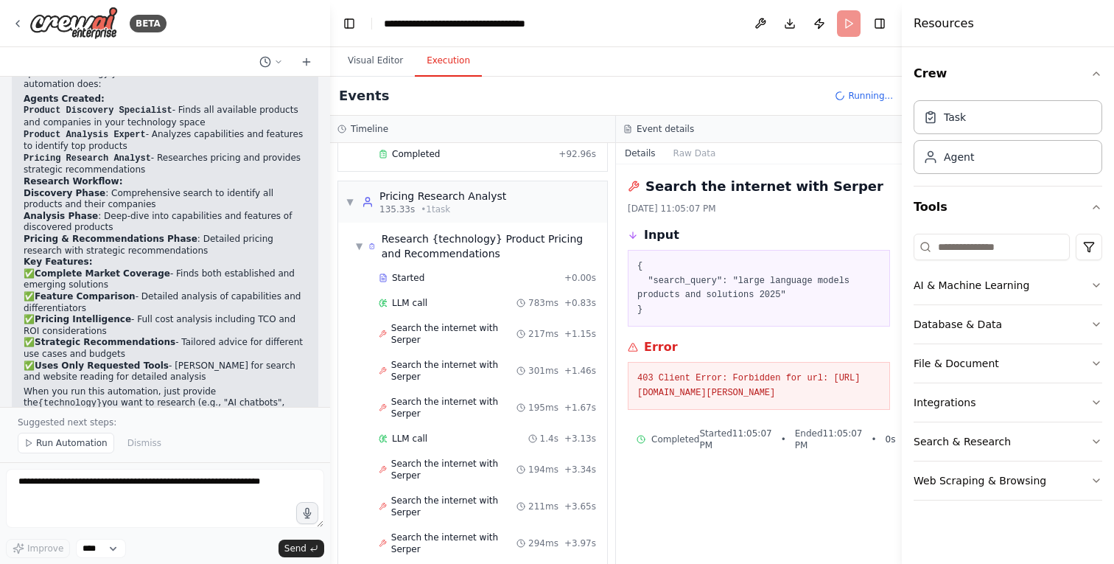
scroll to position [2010, 0]
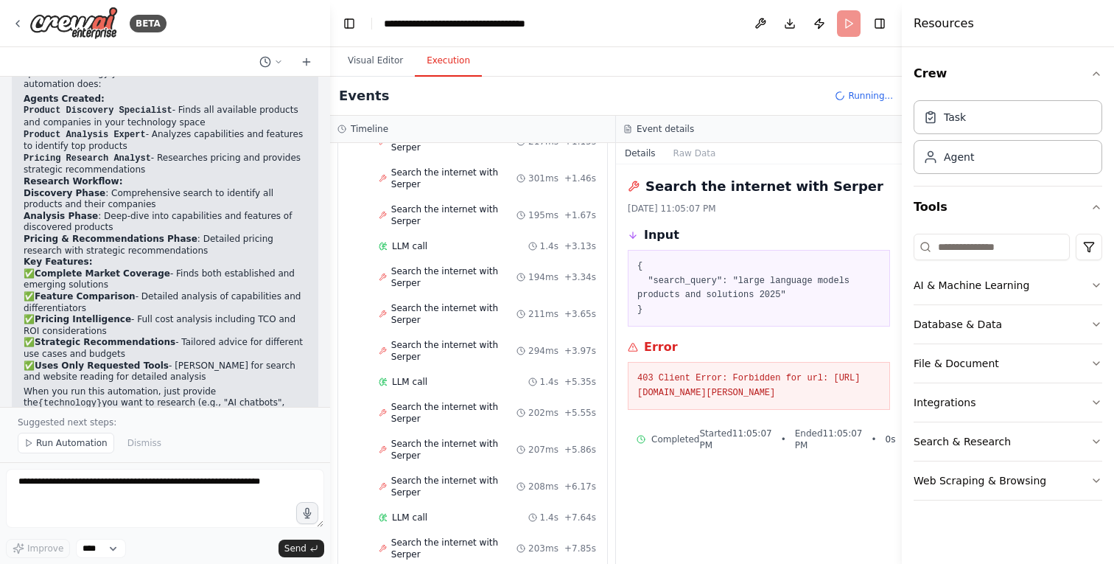
drag, startPoint x: 813, startPoint y: 389, endPoint x: 632, endPoint y: 348, distance: 185.2
click at [632, 348] on div "Error 403 Client Error: Forbidden for url: https://google.serper.dev/search" at bounding box center [759, 373] width 262 height 71
copy div "Error 403 Client Error: Forbidden for url: https://google.serper.dev/search"
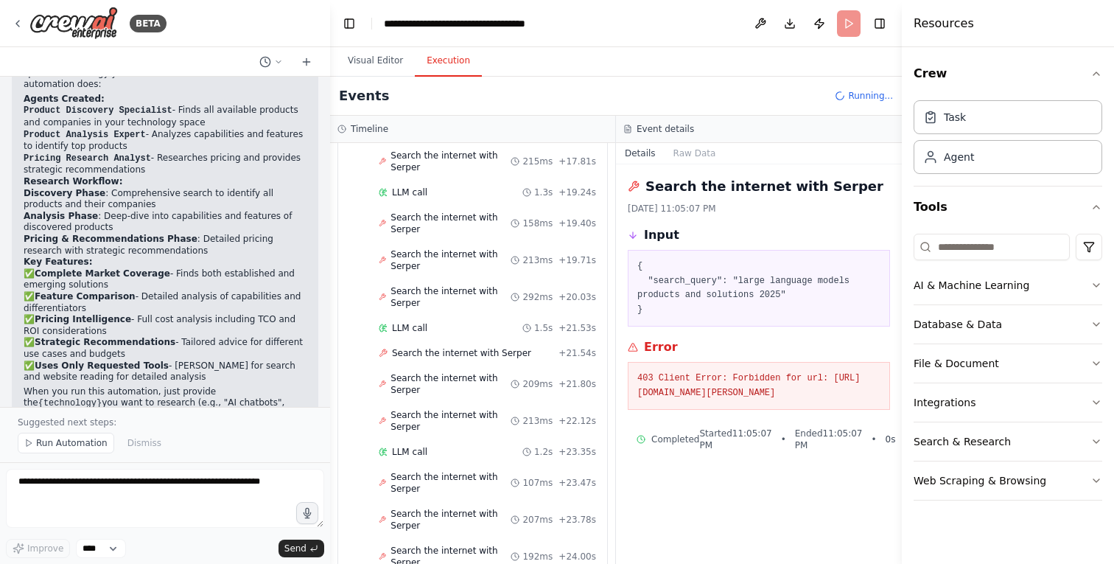
scroll to position [3324, 0]
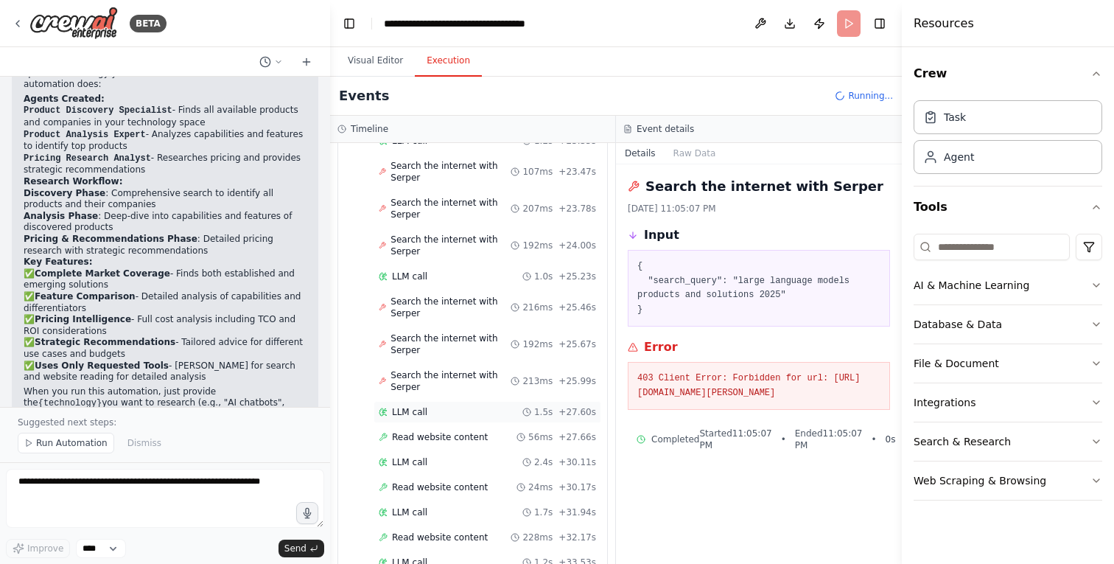
click at [433, 406] on div "LLM call 1.5s + 27.60s" at bounding box center [487, 412] width 217 height 12
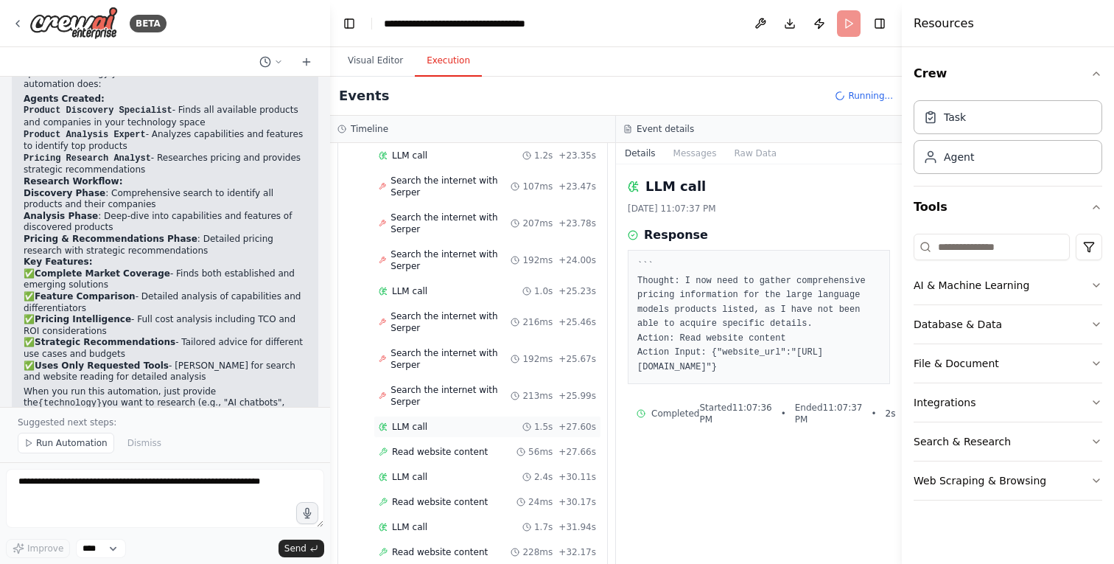
scroll to position [3339, 0]
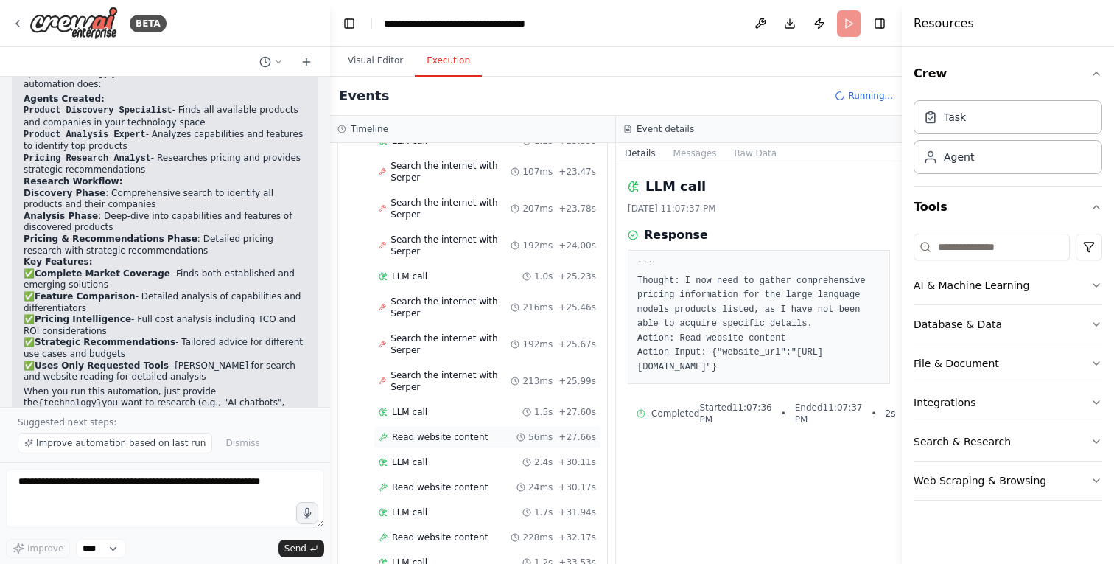
click at [433, 426] on div "Read website content 56ms + 27.66s" at bounding box center [488, 437] width 228 height 22
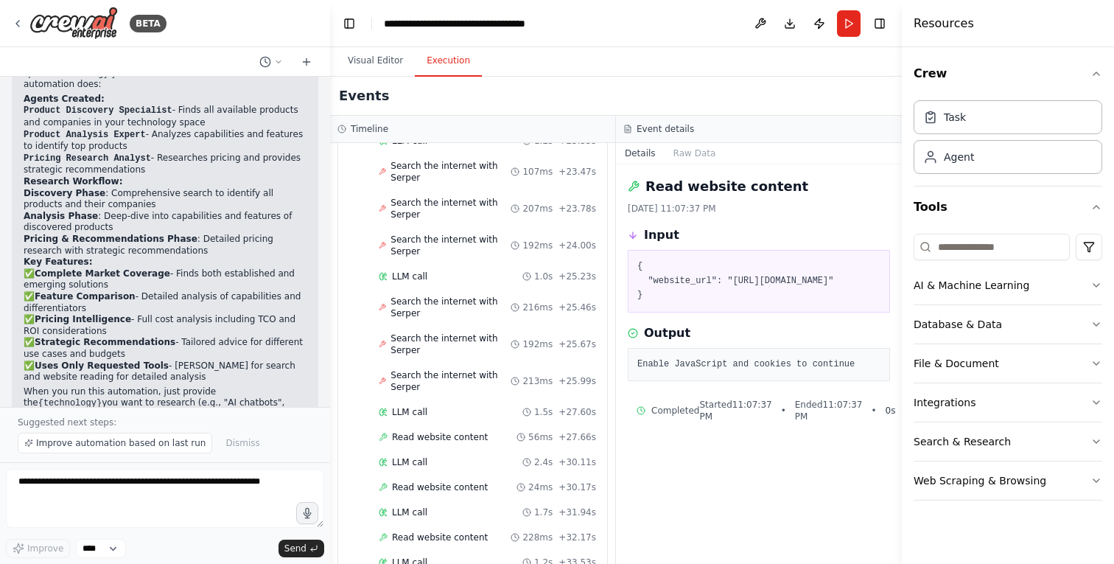
click at [429, 501] on div "LLM call 1.7s + 31.94s" at bounding box center [488, 512] width 228 height 22
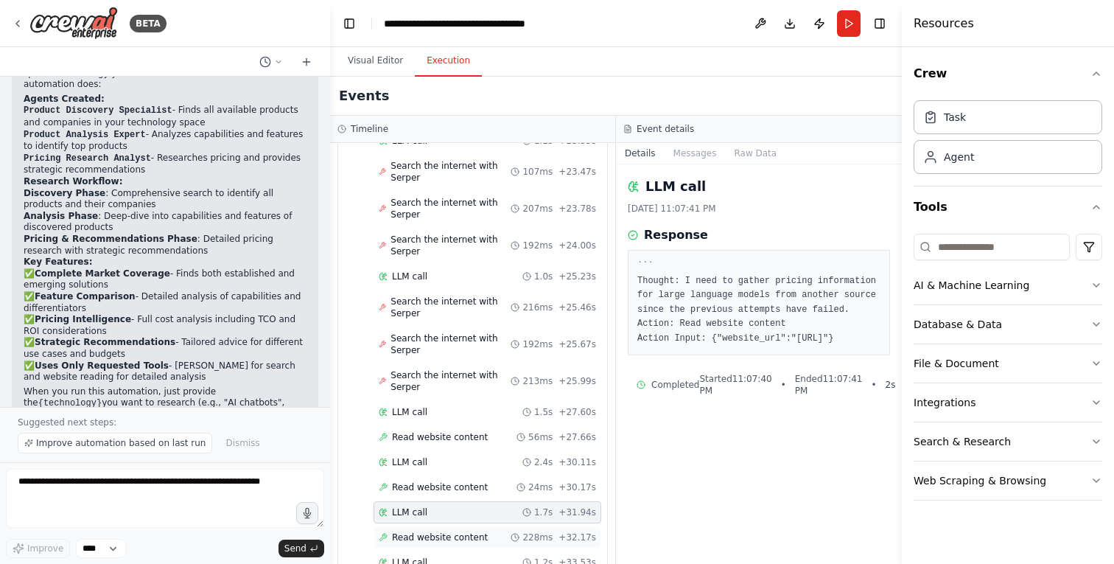
click at [429, 531] on span "Read website content" at bounding box center [440, 537] width 96 height 12
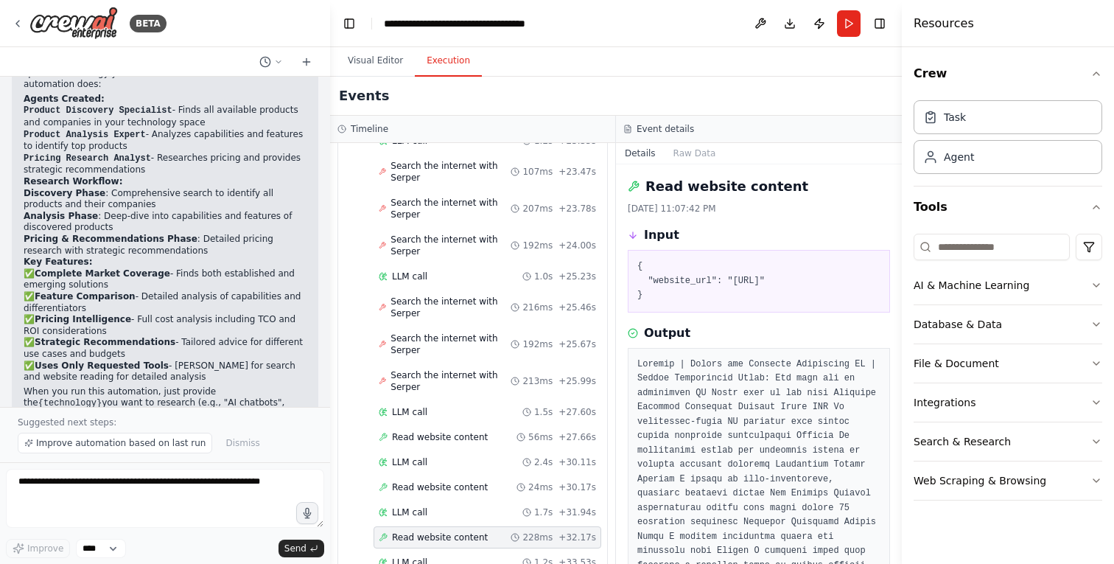
scroll to position [3364, 0]
